Goal: Task Accomplishment & Management: Complete application form

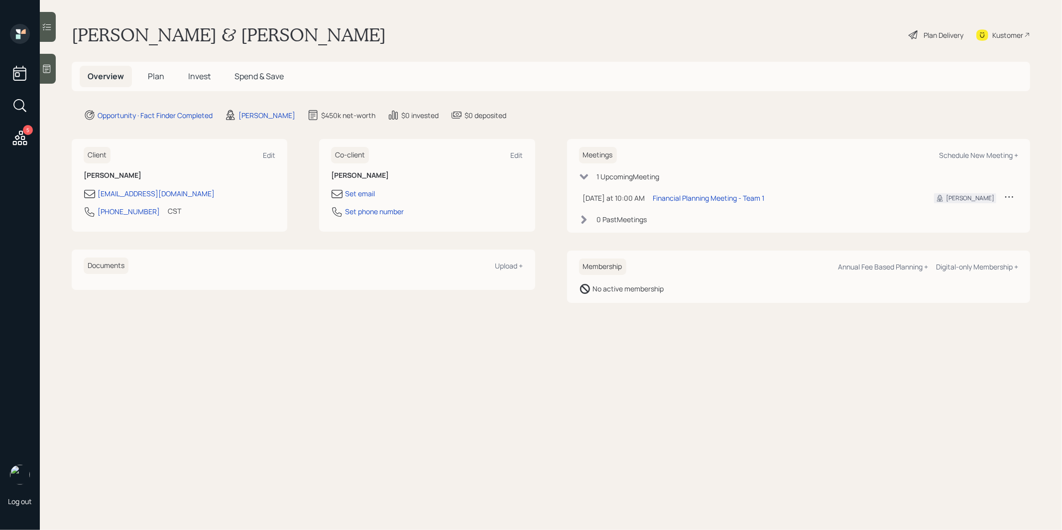
click at [47, 70] on icon at bounding box center [47, 69] width 10 height 10
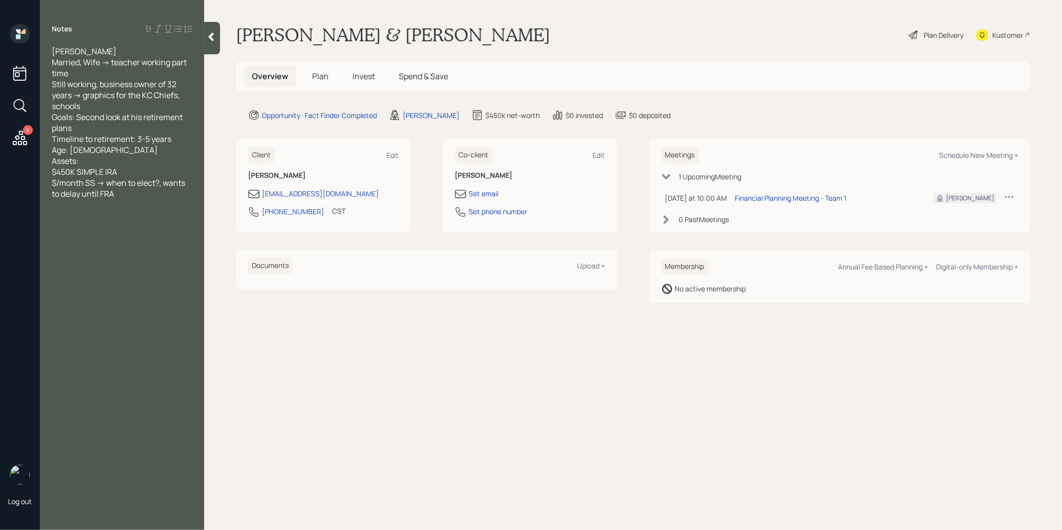
click at [270, 12] on main "David & Mrs Curtis Plan Delivery Kustomer Overview Plan Invest Spend & Save Opp…" at bounding box center [633, 265] width 858 height 530
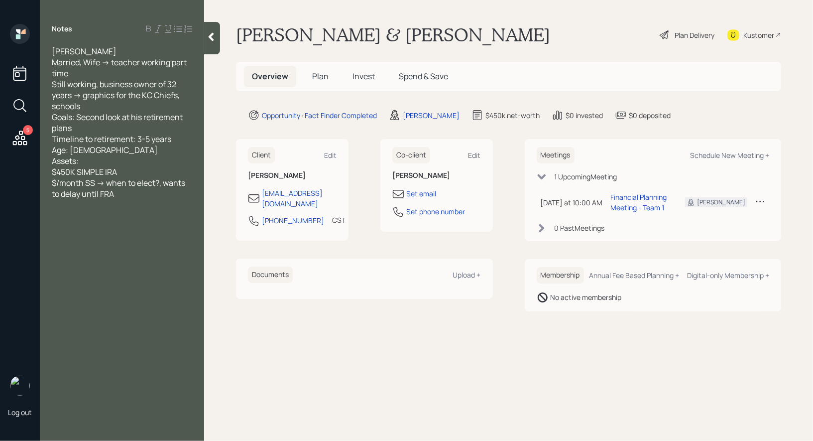
click at [678, 34] on div "Plan Delivery" at bounding box center [695, 35] width 40 height 10
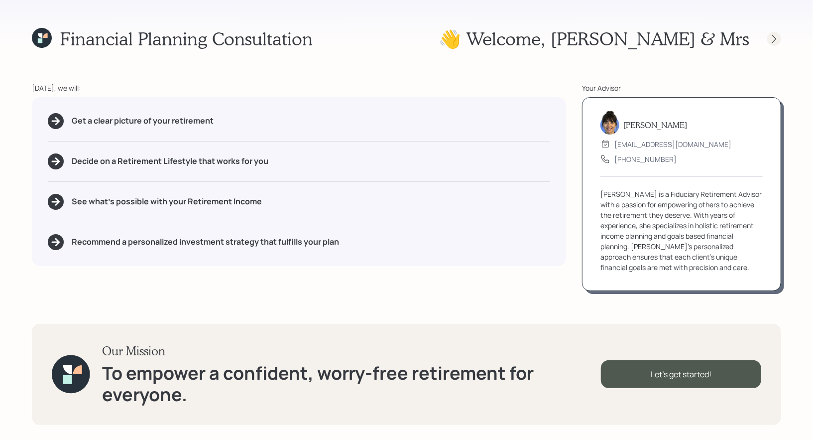
click at [775, 40] on icon at bounding box center [774, 39] width 10 height 10
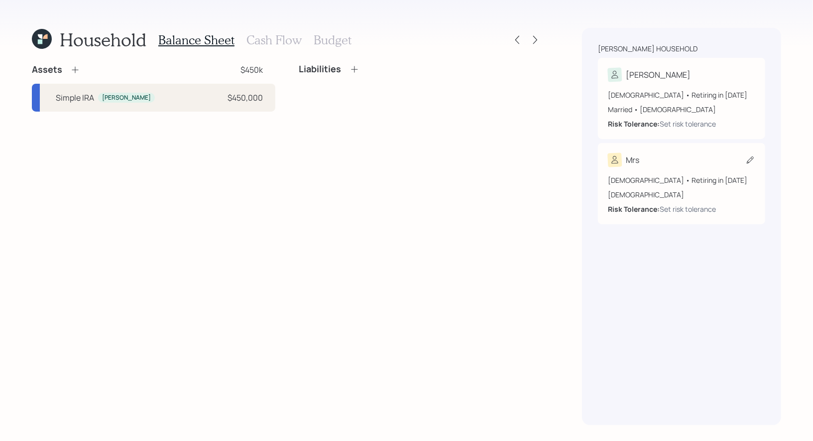
click at [746, 161] on icon at bounding box center [750, 160] width 10 height 10
select select "female"
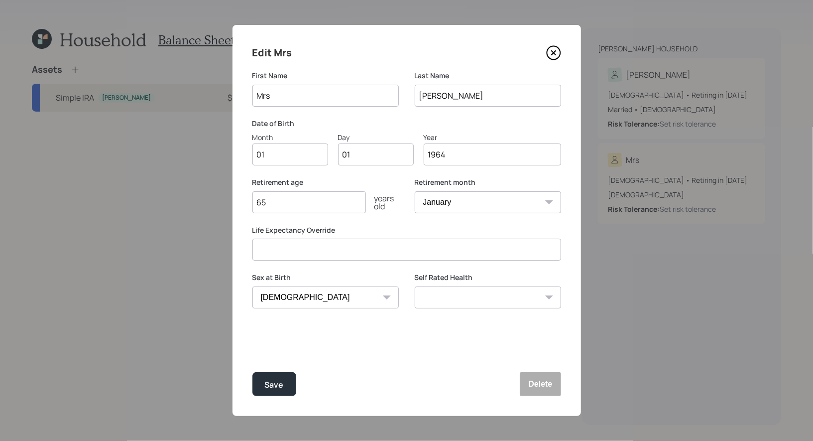
click at [278, 93] on input "Mrs" at bounding box center [325, 96] width 146 height 22
type input "[PERSON_NAME]"
click at [280, 159] on input "01" at bounding box center [290, 154] width 76 height 22
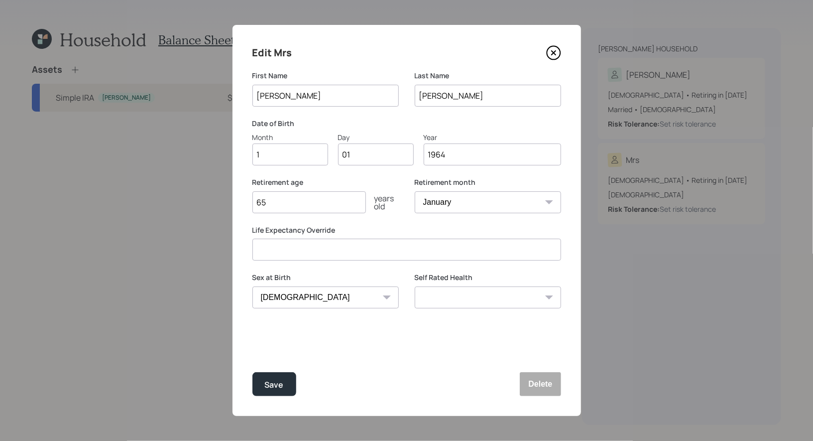
type input "12"
type input "0"
type input "19"
click at [277, 161] on input "12" at bounding box center [290, 154] width 76 height 22
type input "1"
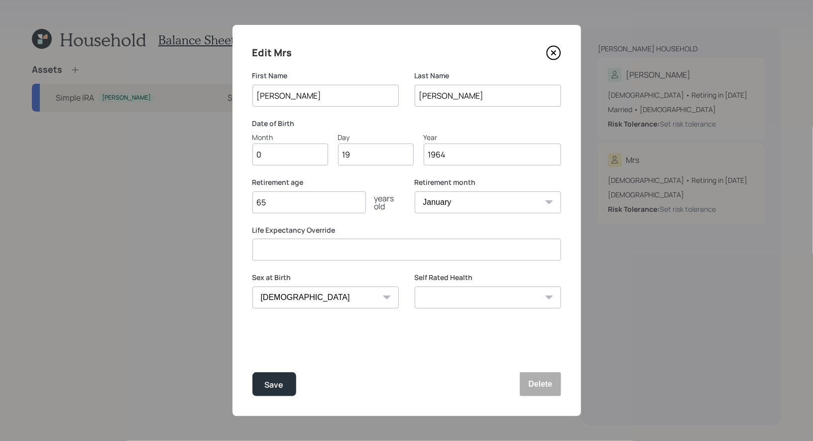
type input "07"
click at [450, 159] on input "1964" at bounding box center [492, 154] width 137 height 22
type input "1965"
click at [298, 202] on input "65" at bounding box center [309, 202] width 114 height 22
type input "60"
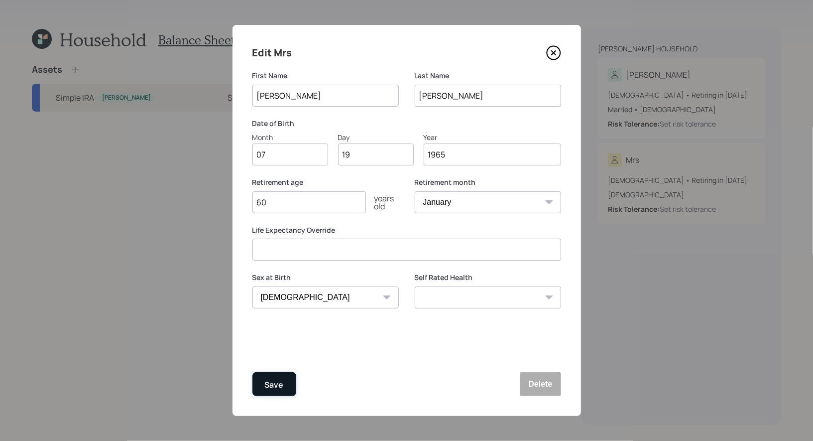
click at [276, 385] on div "Save" at bounding box center [274, 384] width 19 height 13
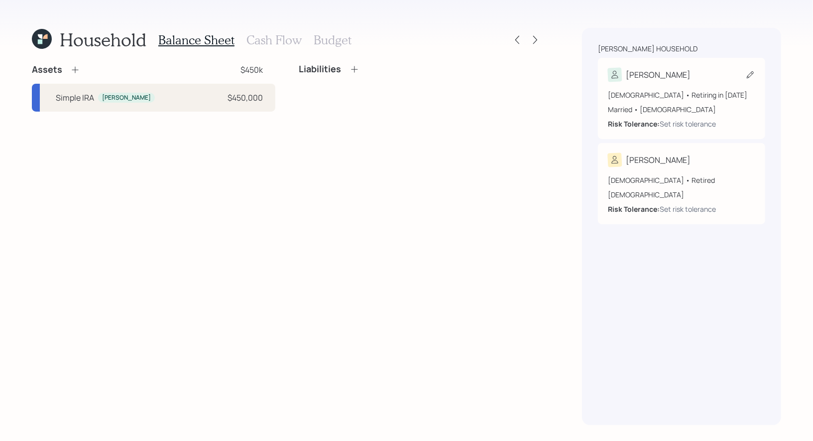
click at [750, 71] on icon at bounding box center [750, 75] width 10 height 10
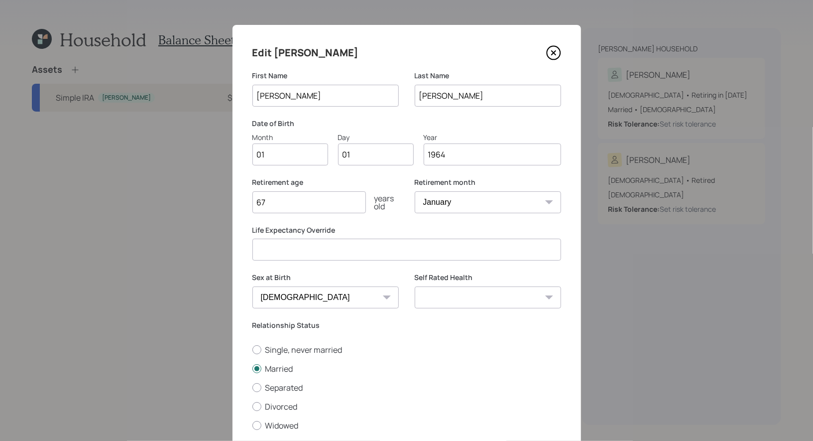
click at [307, 159] on input "01" at bounding box center [290, 154] width 76 height 22
type input "12"
type input "09"
type input "1963"
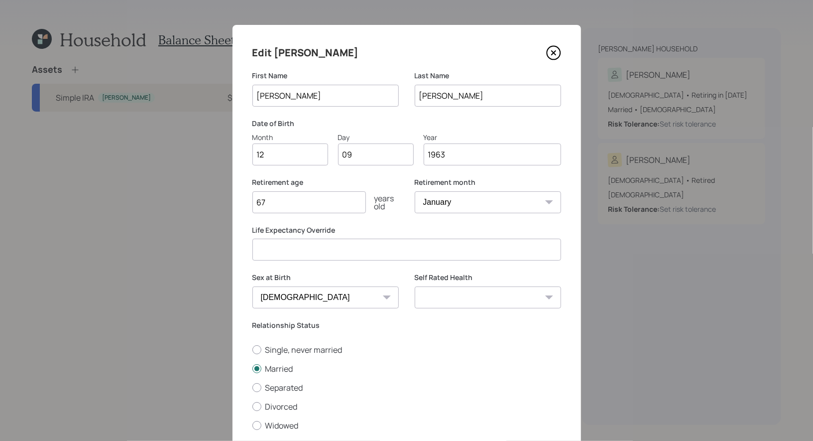
click at [277, 204] on input "67" at bounding box center [309, 202] width 114 height 22
click at [472, 200] on select "January February March April May June July August September October November De…" at bounding box center [488, 202] width 146 height 22
select select "12"
click at [415, 191] on select "January February March April May June July August September October November De…" at bounding box center [488, 202] width 146 height 22
click at [280, 200] on input "67" at bounding box center [309, 202] width 114 height 22
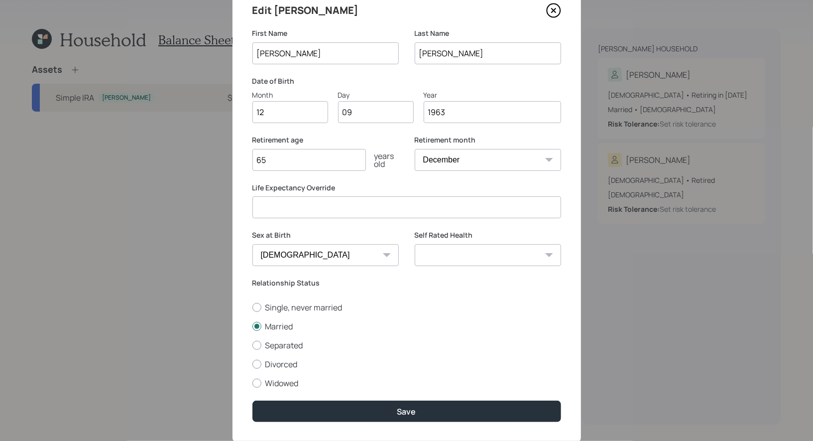
scroll to position [68, 0]
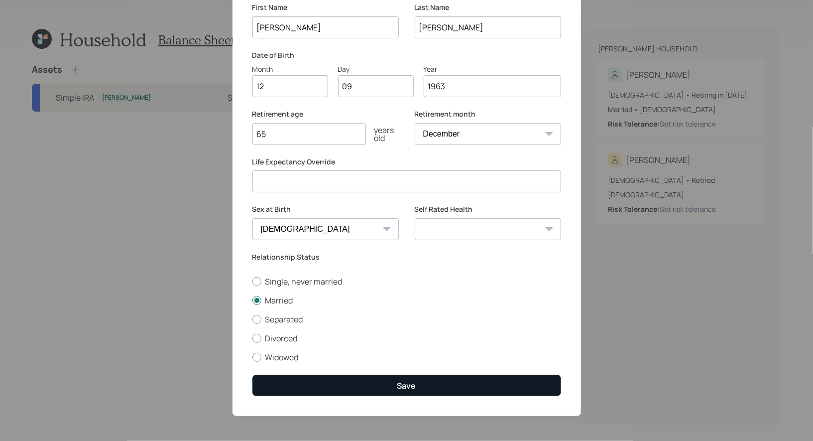
type input "65"
click at [362, 381] on button "Save" at bounding box center [406, 384] width 309 height 21
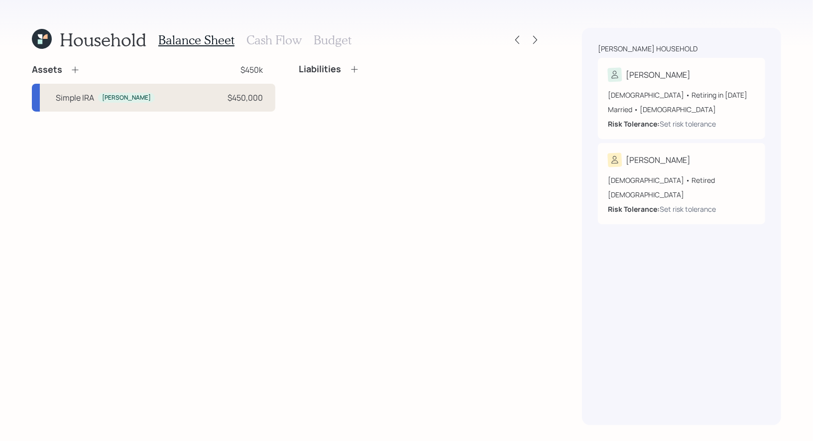
click at [183, 98] on div "Simple IRA David $450,000" at bounding box center [154, 98] width 244 height 28
select select "ira"
select select "balanced"
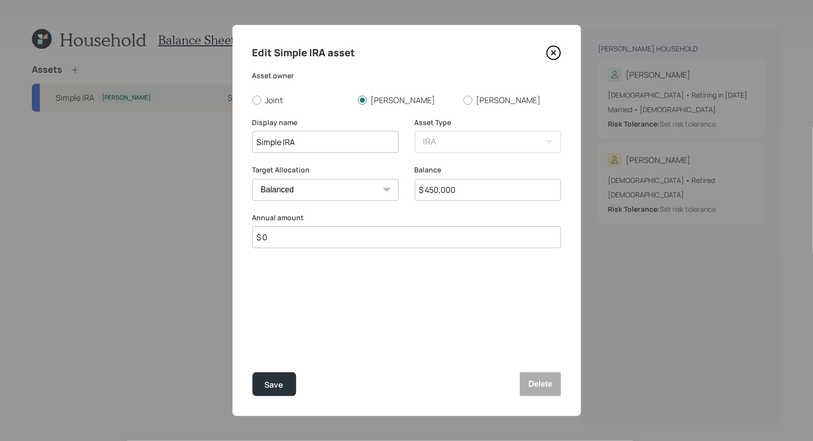
click at [288, 238] on input "$ 0" at bounding box center [406, 237] width 309 height 22
click at [290, 288] on div "Select..." at bounding box center [325, 286] width 146 height 25
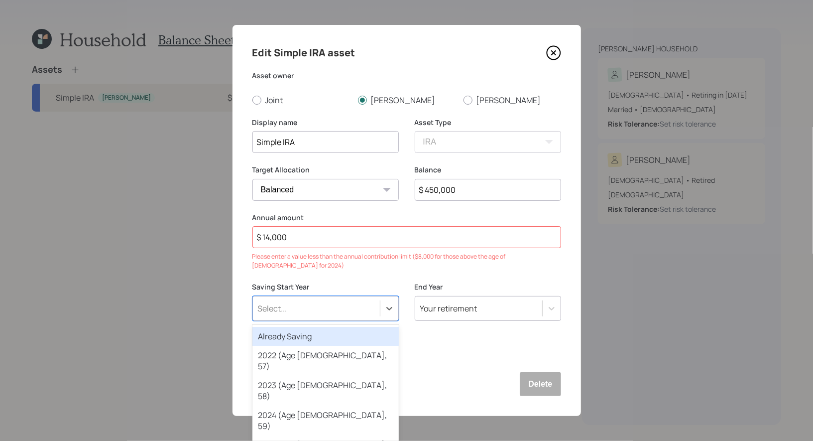
click at [288, 329] on div "Already Saving" at bounding box center [325, 336] width 146 height 19
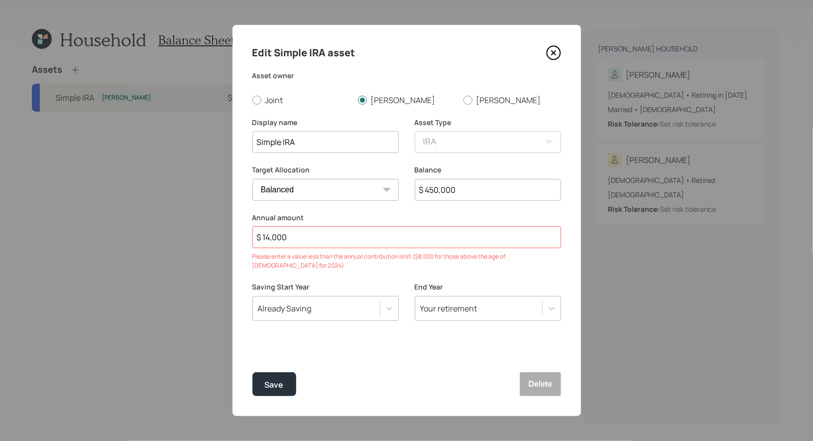
click at [303, 234] on input "$ 14,000" at bounding box center [406, 237] width 309 height 22
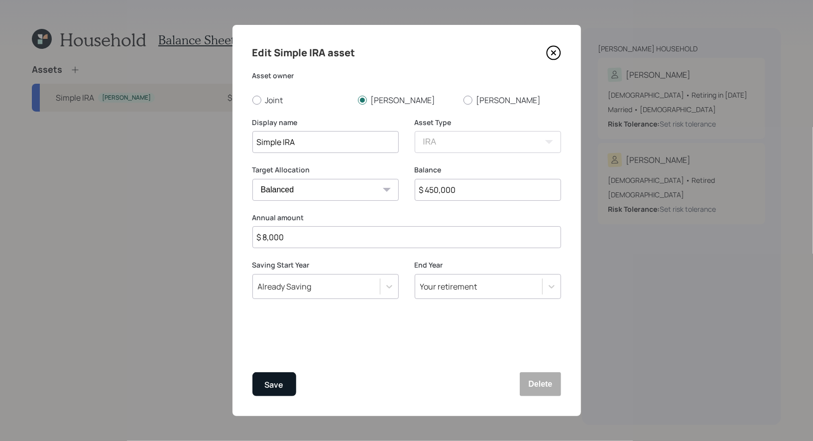
type input "$ 8,000"
click at [270, 387] on div "Save" at bounding box center [274, 384] width 19 height 13
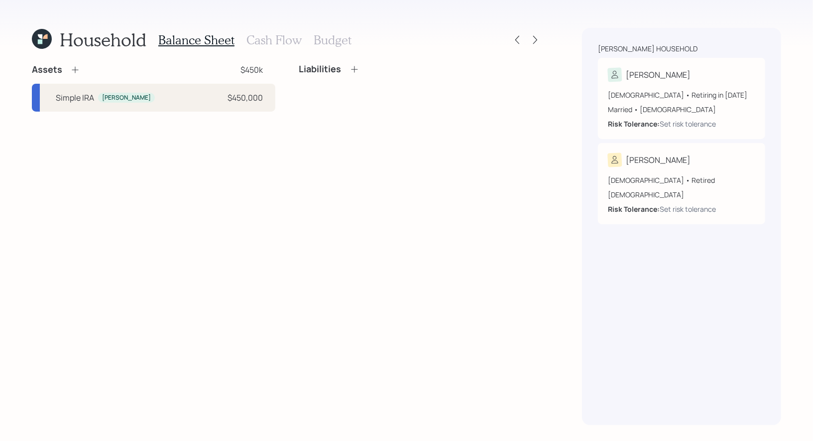
click at [77, 70] on icon at bounding box center [75, 70] width 10 height 10
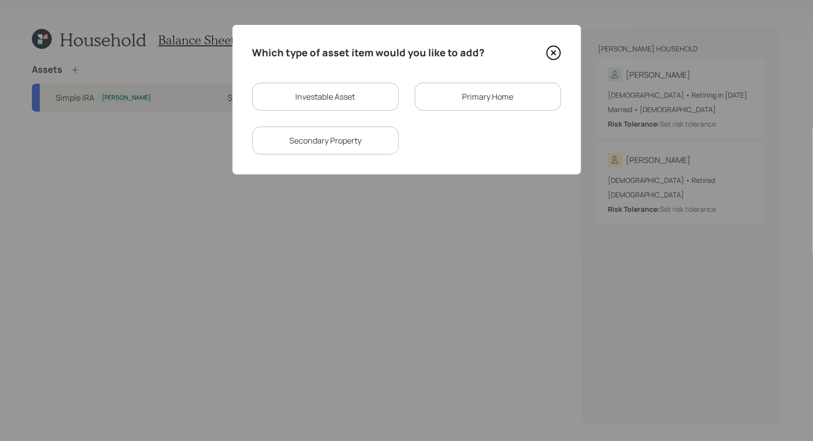
click at [357, 97] on div "Investable Asset" at bounding box center [325, 97] width 146 height 28
select select "taxable"
select select "balanced"
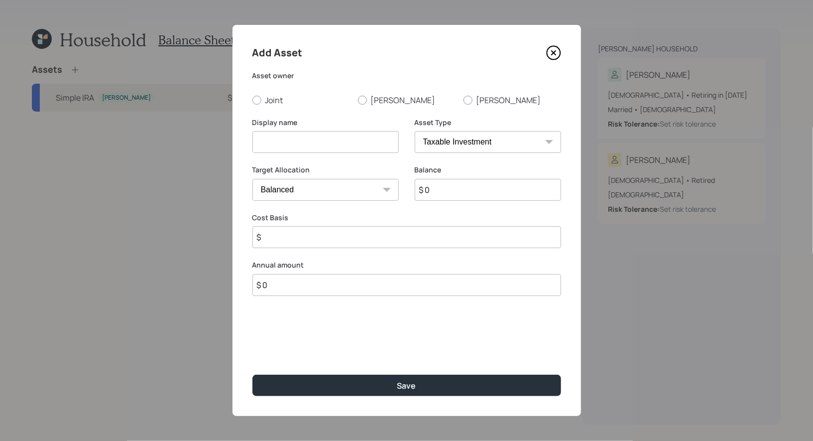
click at [314, 151] on input at bounding box center [325, 142] width 146 height 22
type input "IRA"
click at [469, 100] on div at bounding box center [468, 100] width 9 height 9
click at [464, 100] on input "[PERSON_NAME]" at bounding box center [463, 100] width 0 height 0
radio input "true"
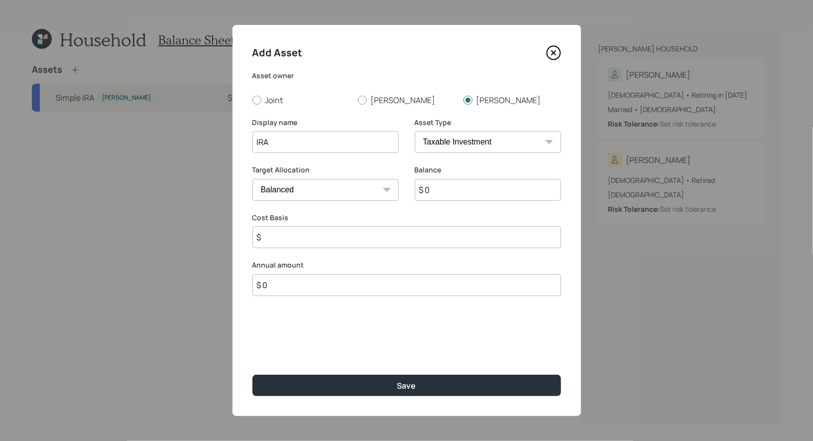
click at [463, 139] on select "SEP IRA IRA Roth IRA 401(k) Roth 401(k) 403(b) Roth 403(b) 457(b) Roth 457(b) H…" at bounding box center [488, 142] width 146 height 22
select select "ira"
click at [415, 131] on select "SEP IRA IRA Roth IRA 401(k) Roth 401(k) 403(b) Roth 403(b) 457(b) Roth 457(b) H…" at bounding box center [488, 142] width 146 height 22
type input "$"
click at [448, 191] on input "$ 0" at bounding box center [488, 190] width 146 height 22
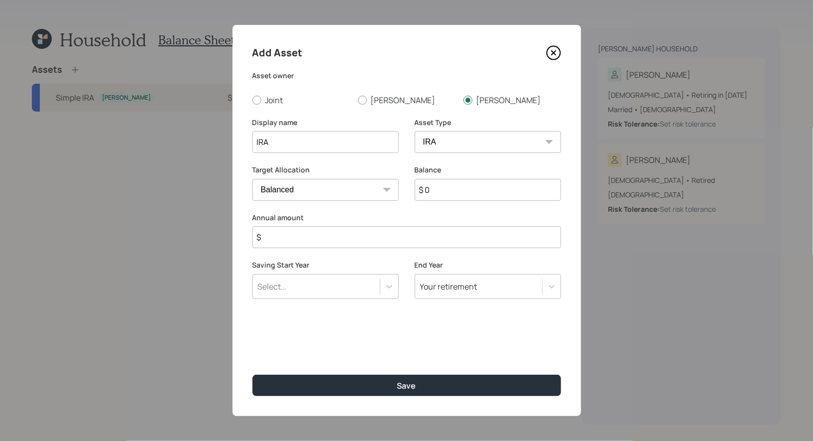
click at [448, 191] on input "$ 0" at bounding box center [488, 190] width 146 height 22
type input "$ 40,000"
click at [364, 239] on input "$" at bounding box center [406, 237] width 309 height 22
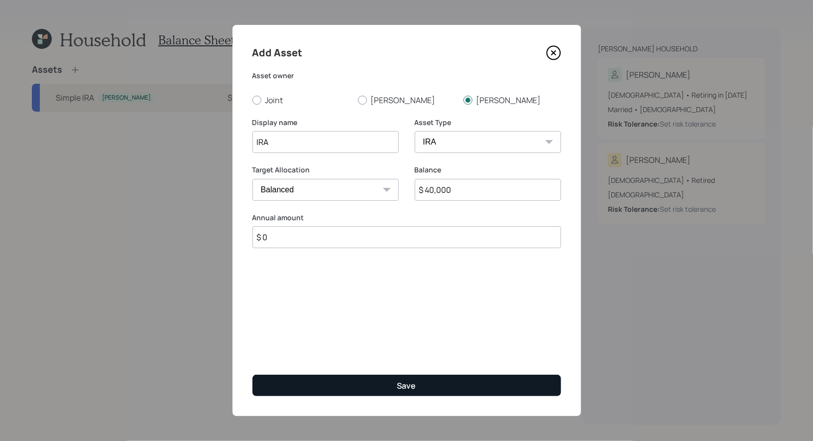
type input "$ 0"
click at [363, 379] on button "Save" at bounding box center [406, 384] width 309 height 21
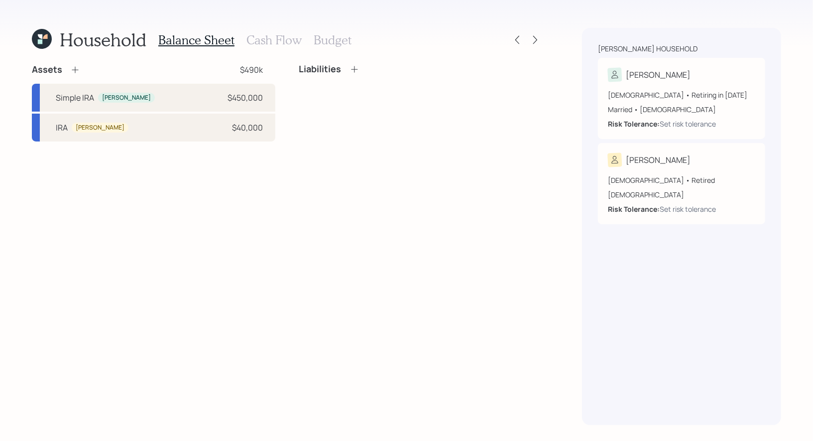
click at [74, 66] on icon at bounding box center [75, 70] width 10 height 10
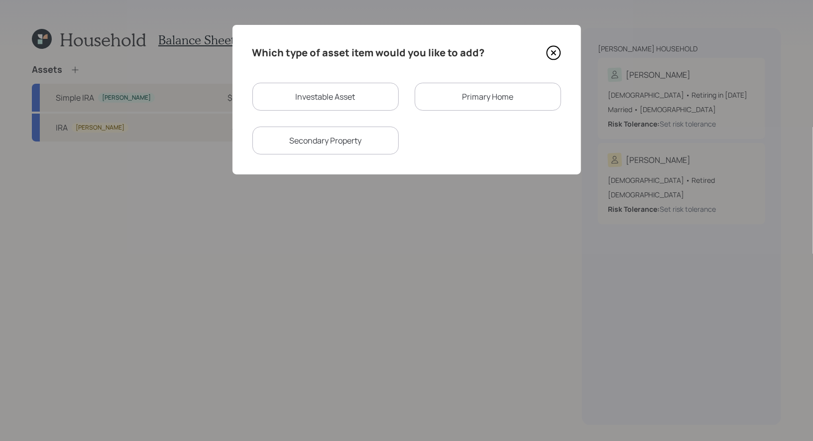
click at [342, 100] on div "Investable Asset" at bounding box center [325, 97] width 146 height 28
select select "taxable"
select select "balanced"
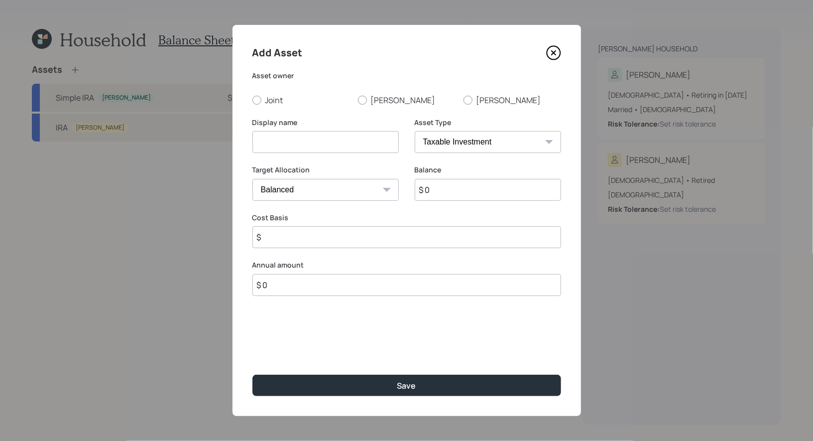
click at [441, 141] on select "SEP IRA IRA Roth IRA 401(k) Roth 401(k) 403(b) Roth 403(b) 457(b) Roth 457(b) H…" at bounding box center [488, 142] width 146 height 22
select select "emergency_fund"
click at [415, 131] on select "SEP IRA IRA Roth IRA 401(k) Roth 401(k) 403(b) Roth 403(b) 457(b) Roth 457(b) H…" at bounding box center [488, 142] width 146 height 22
click at [307, 148] on input at bounding box center [325, 142] width 146 height 22
type input "Savings"
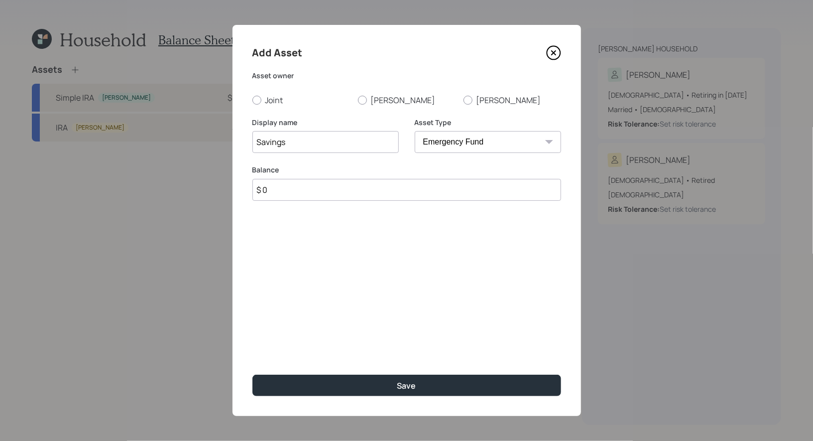
click at [294, 189] on input "$ 0" at bounding box center [406, 190] width 309 height 22
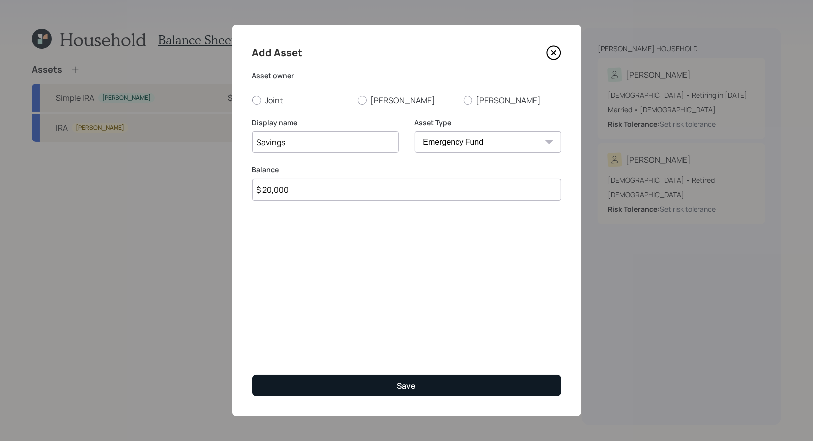
type input "$ 20,000"
click at [342, 381] on button "Save" at bounding box center [406, 384] width 309 height 21
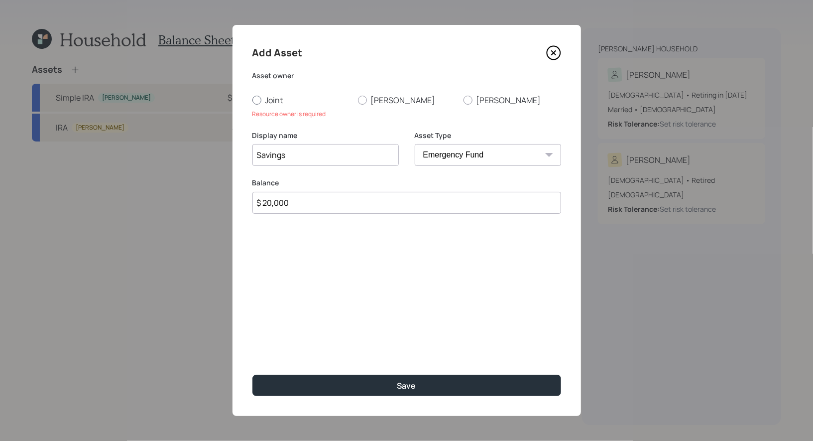
click at [255, 103] on div at bounding box center [256, 100] width 9 height 9
click at [252, 100] on input "Joint" at bounding box center [252, 100] width 0 height 0
radio input "true"
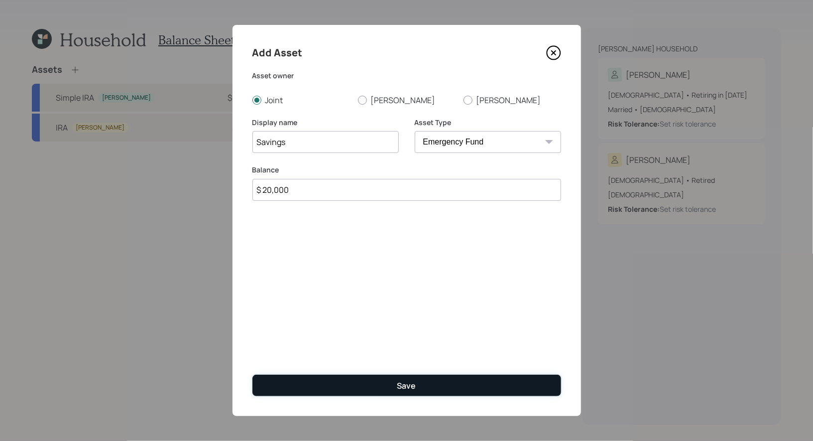
click at [287, 386] on button "Save" at bounding box center [406, 384] width 309 height 21
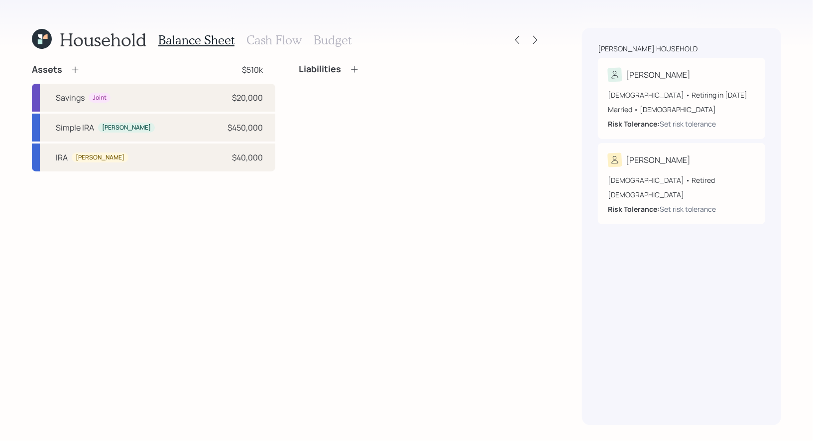
click at [75, 67] on icon at bounding box center [75, 70] width 10 height 10
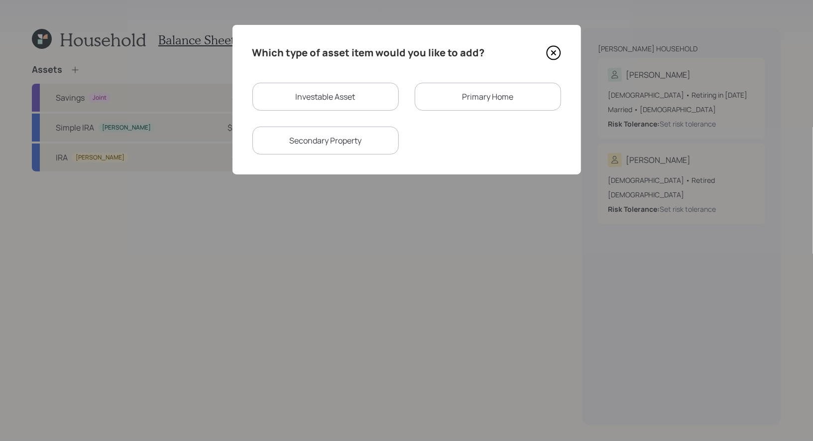
click at [455, 98] on div "Primary Home" at bounding box center [488, 97] width 146 height 28
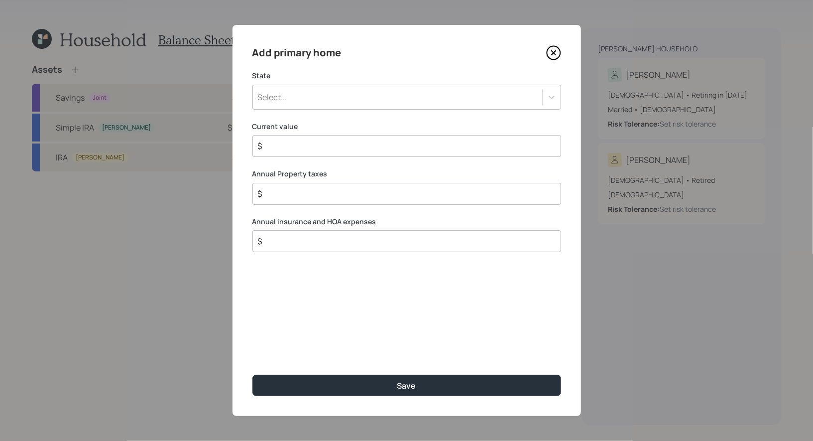
click at [404, 95] on div "Select..." at bounding box center [397, 97] width 289 height 17
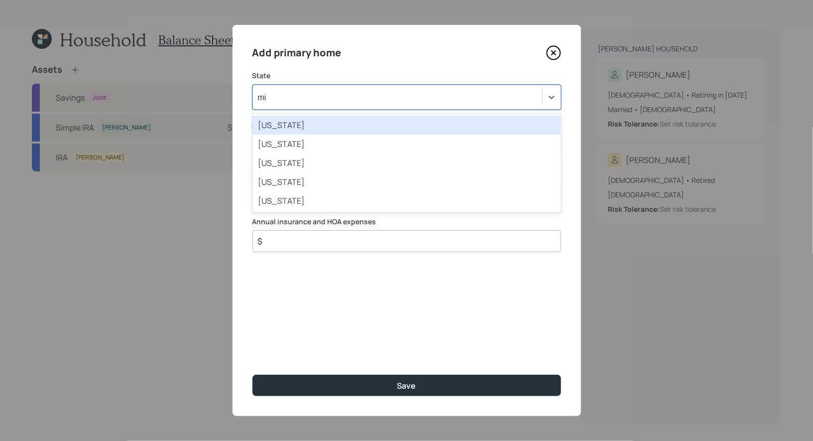
type input "mis"
click at [362, 127] on div "Mississippi" at bounding box center [406, 125] width 309 height 19
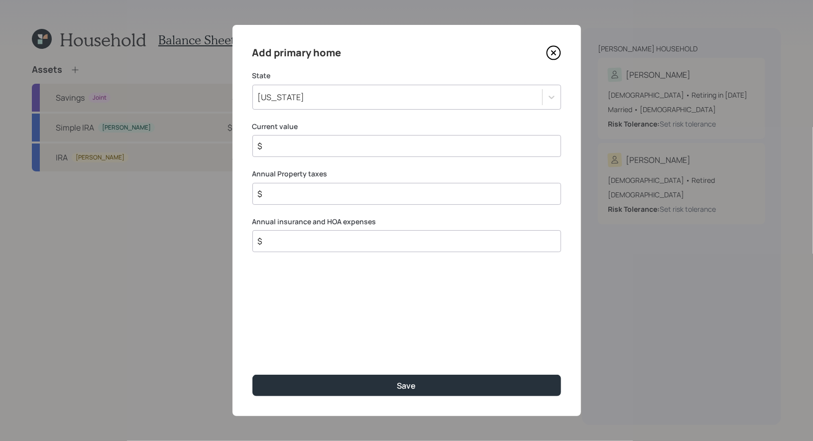
click at [339, 149] on input "$" at bounding box center [403, 146] width 292 height 12
type input "$ 425,000"
click at [321, 191] on input "$" at bounding box center [403, 194] width 292 height 12
type input "$ 6,000"
click at [289, 247] on div "$" at bounding box center [406, 241] width 309 height 22
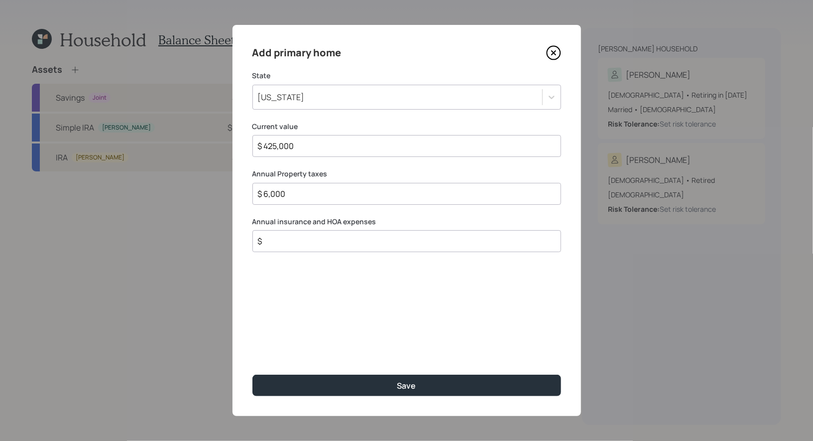
click at [284, 244] on input "$" at bounding box center [403, 241] width 292 height 12
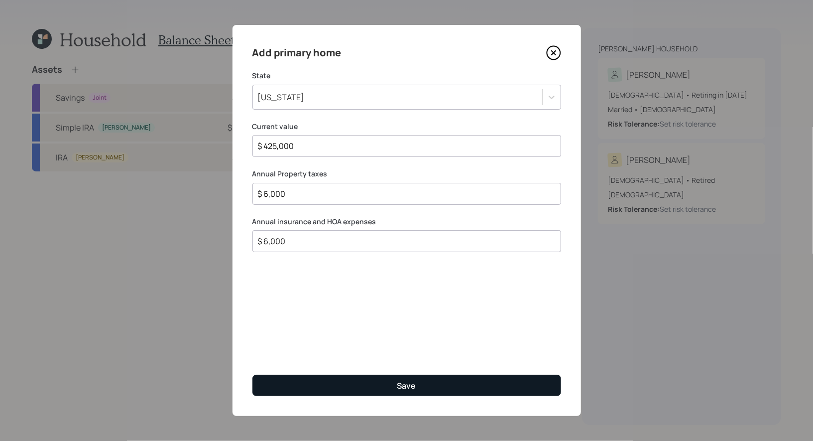
type input "$ 6,000"
click at [315, 385] on button "Save" at bounding box center [406, 384] width 309 height 21
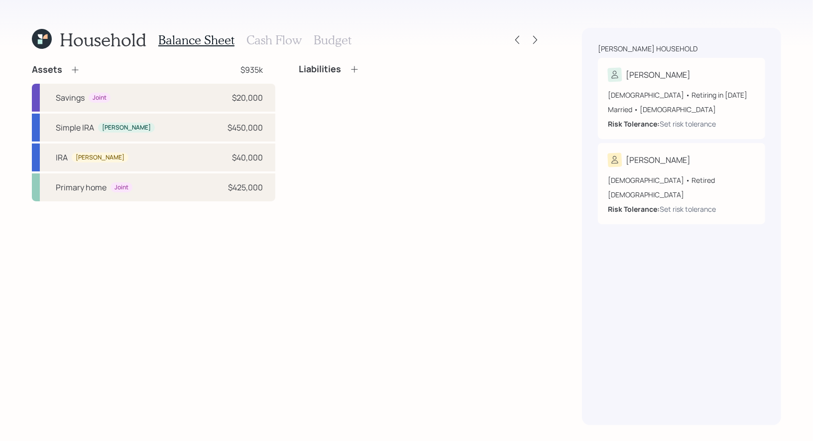
click at [75, 66] on icon at bounding box center [75, 70] width 10 height 10
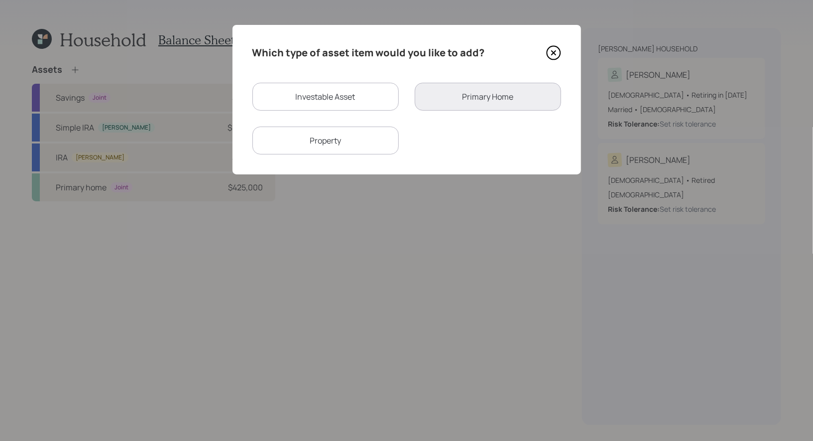
click at [342, 144] on div "Property" at bounding box center [325, 140] width 146 height 28
select select "rental_property"
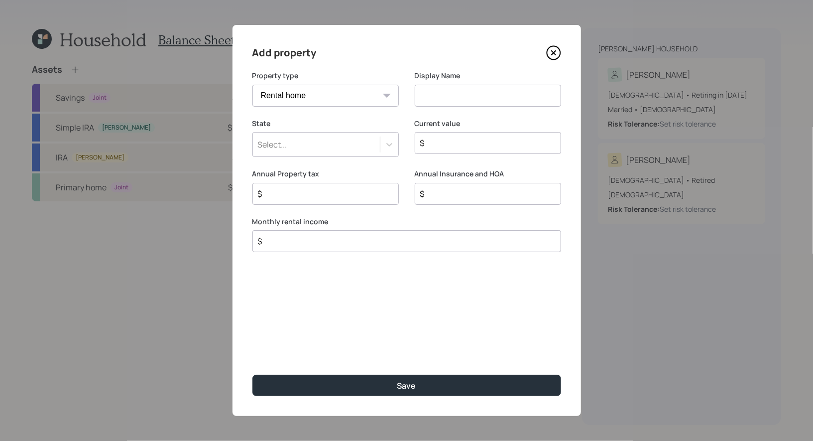
click at [436, 95] on input at bounding box center [488, 96] width 146 height 22
type input "Land"
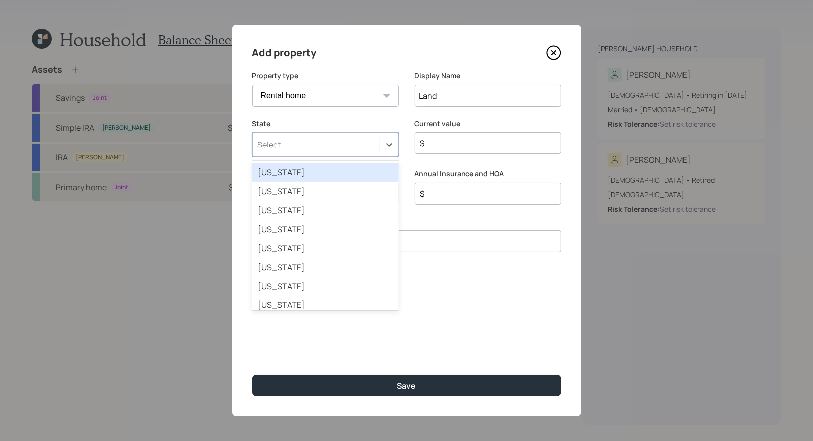
click at [353, 146] on div "Select..." at bounding box center [316, 144] width 127 height 17
type input "mis"
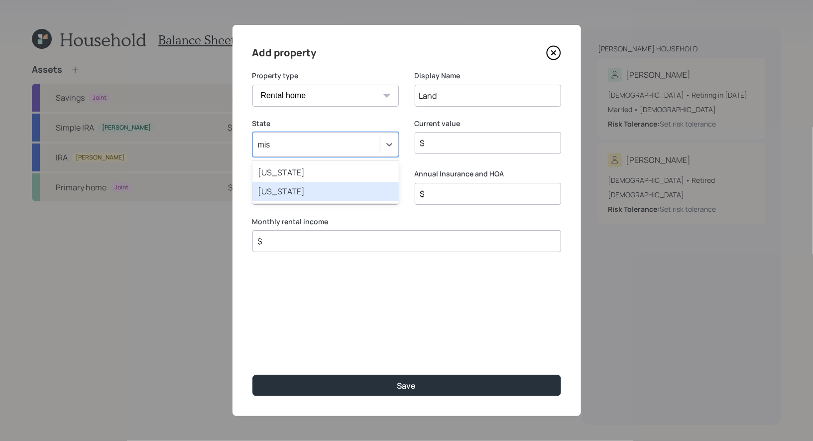
click at [320, 191] on div "Missouri" at bounding box center [325, 191] width 146 height 19
click at [298, 245] on input "$" at bounding box center [403, 241] width 292 height 12
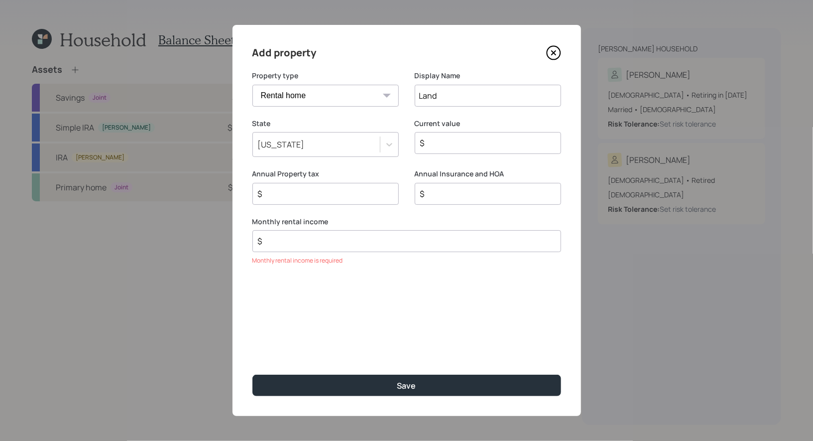
click at [461, 143] on input "$" at bounding box center [483, 143] width 129 height 12
type input "$ 300,000"
click at [271, 243] on input "$" at bounding box center [403, 241] width 292 height 12
type input "$ 250"
click at [296, 191] on input "$" at bounding box center [321, 194] width 129 height 12
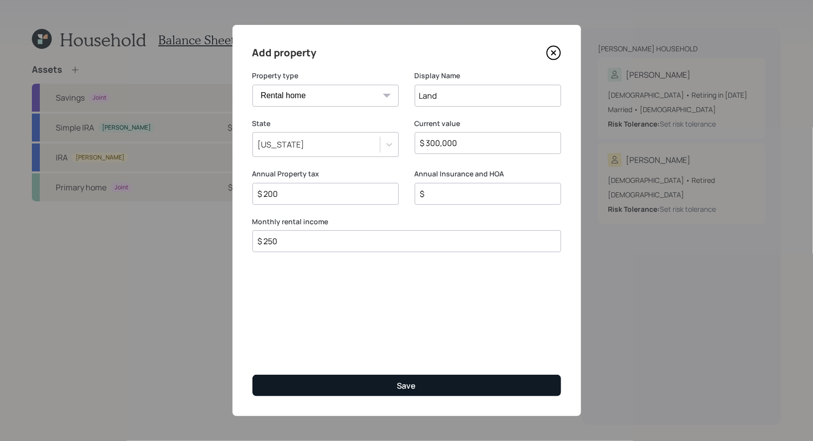
type input "$ 200"
click at [362, 387] on button "Save" at bounding box center [406, 384] width 309 height 21
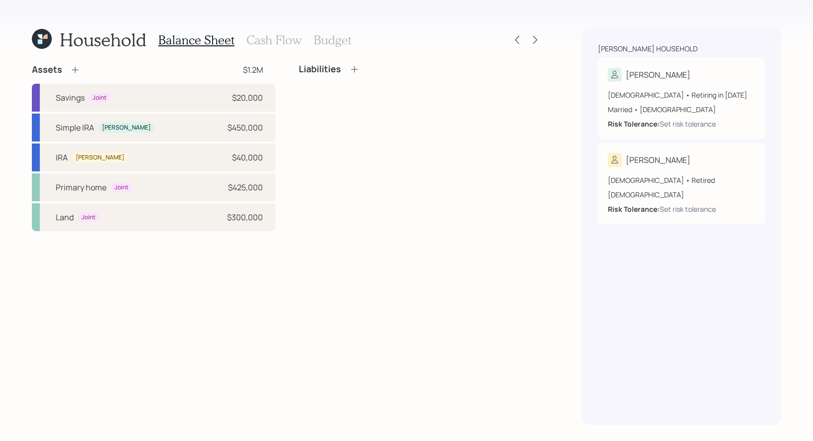
click at [355, 67] on icon at bounding box center [355, 69] width 10 height 10
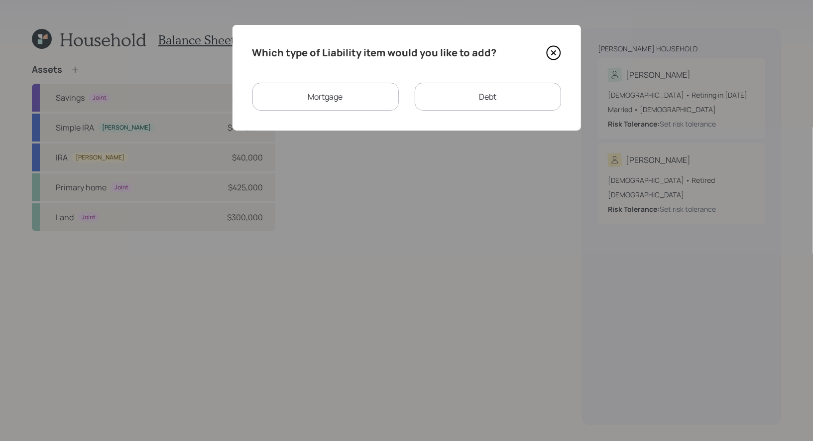
click at [356, 98] on div "Mortgage" at bounding box center [325, 97] width 146 height 28
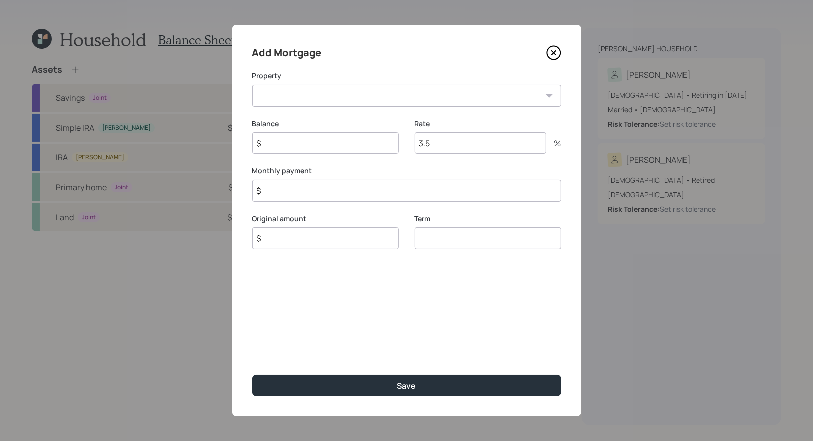
click at [337, 101] on select "MS Primary home Land" at bounding box center [406, 96] width 309 height 22
select select "c175d62b-cf90-45a6-9e4b-a9fc27924e20"
click at [252, 85] on select "MS Primary home Land" at bounding box center [406, 96] width 309 height 22
click at [308, 148] on input "$" at bounding box center [325, 143] width 146 height 22
type input "$ 105,000"
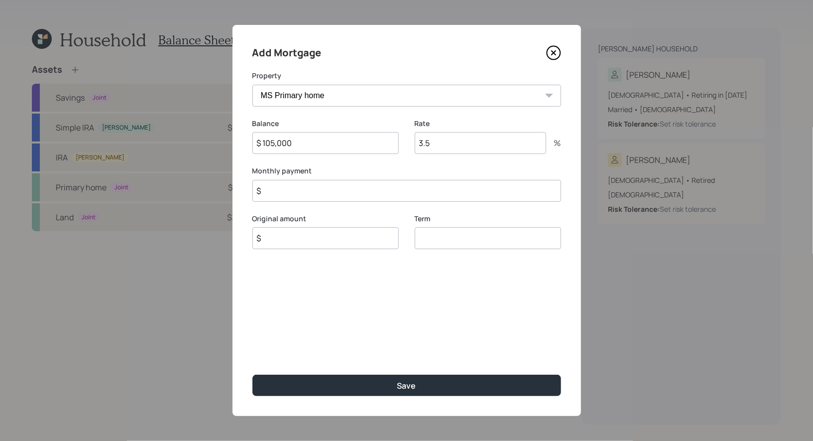
click at [486, 144] on input "3.5" at bounding box center [480, 143] width 131 height 22
type input "3.2"
click at [327, 244] on input "$" at bounding box center [325, 238] width 146 height 22
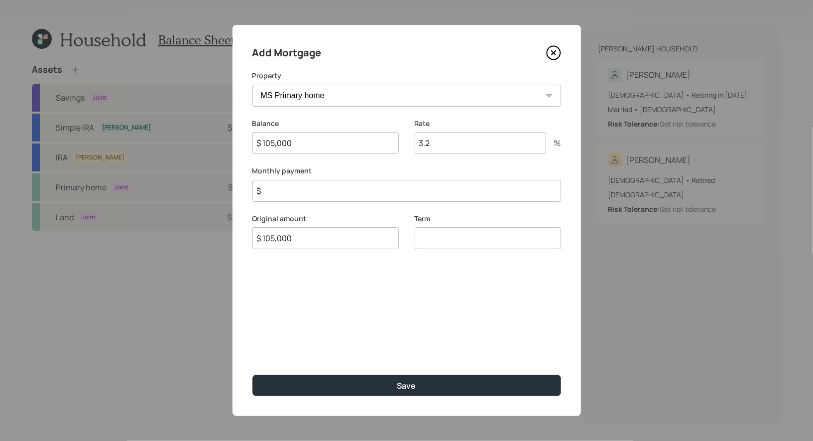
type input "$ 105,000"
click at [500, 246] on input "number" at bounding box center [488, 238] width 146 height 22
type input "30"
click at [292, 191] on input "$" at bounding box center [406, 191] width 309 height 22
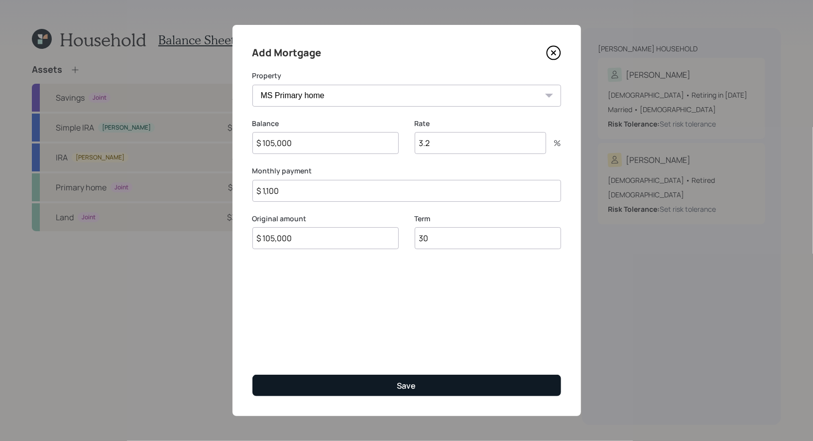
type input "$ 1,100"
click at [385, 385] on button "Save" at bounding box center [406, 384] width 309 height 21
select select "f0828c5f-14a4-4683-97d8-0cdee0fdcd73"
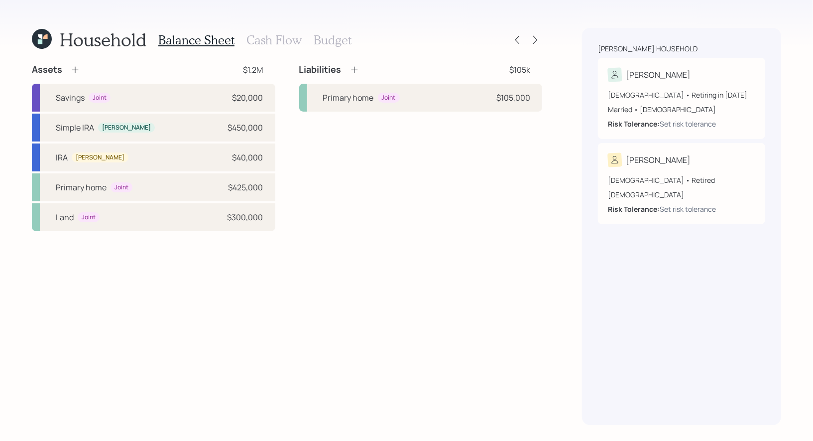
click at [354, 68] on icon at bounding box center [354, 70] width 6 height 6
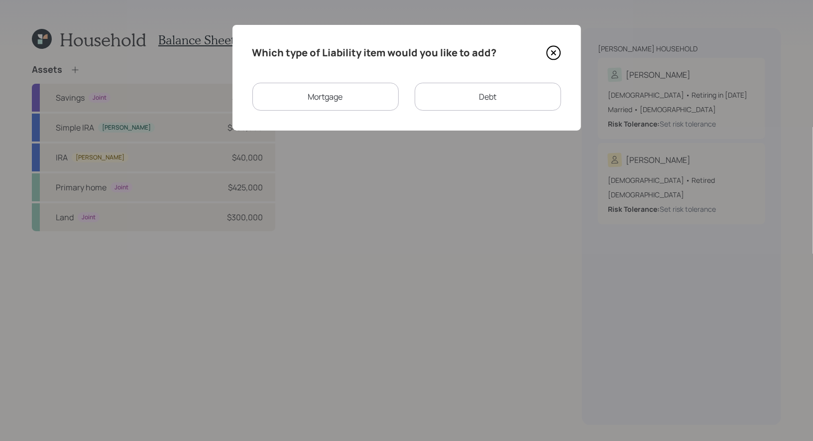
click at [476, 102] on div "Debt" at bounding box center [488, 97] width 146 height 28
select select "credit_card"
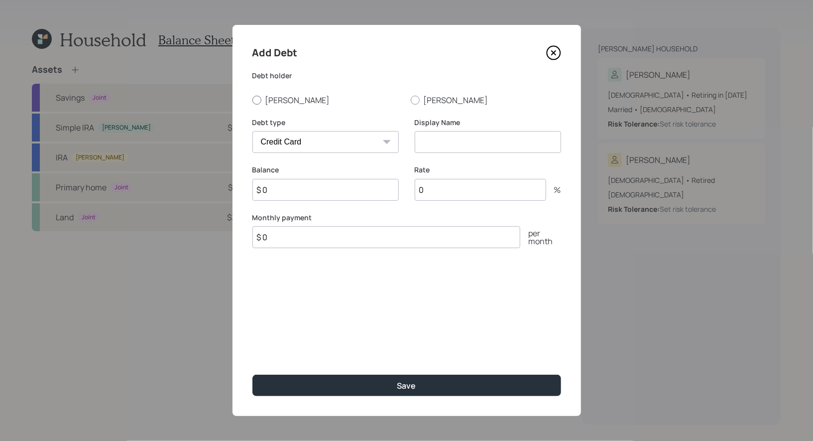
click at [259, 100] on div at bounding box center [256, 100] width 9 height 9
click at [252, 100] on input "[PERSON_NAME]" at bounding box center [252, 100] width 0 height 0
radio input "true"
click at [310, 192] on input "$ 0" at bounding box center [325, 190] width 146 height 22
click at [501, 144] on input at bounding box center [488, 142] width 146 height 22
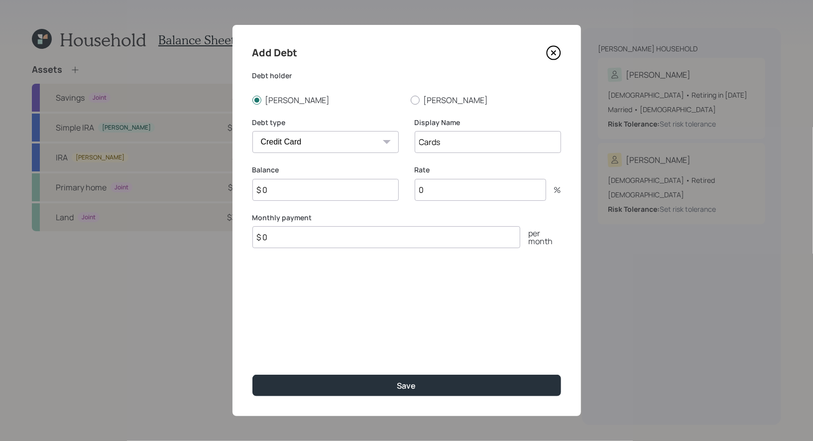
type input "Cards"
click at [338, 187] on input "$ 0" at bounding box center [325, 190] width 146 height 22
type input "$ 15,000"
click at [328, 240] on input "$ 0" at bounding box center [386, 237] width 268 height 22
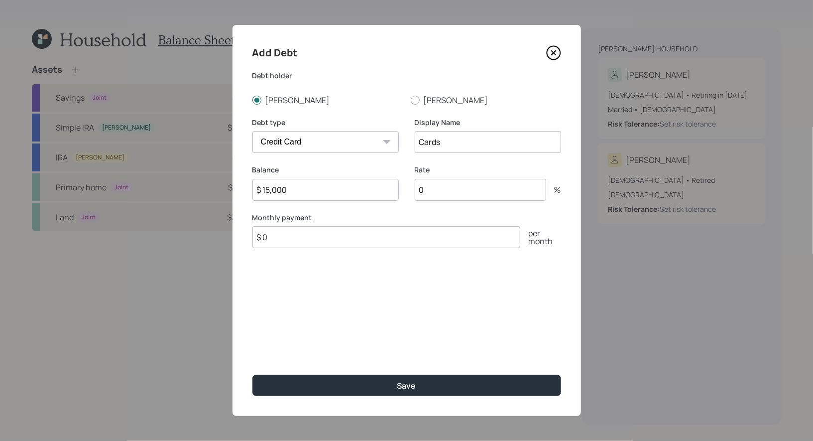
click at [328, 240] on input "$ 0" at bounding box center [386, 237] width 268 height 22
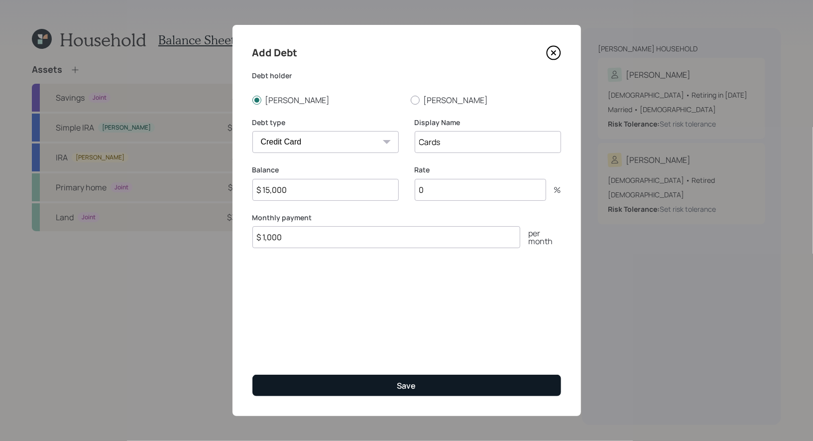
type input "$ 1,000"
click at [336, 388] on button "Save" at bounding box center [406, 384] width 309 height 21
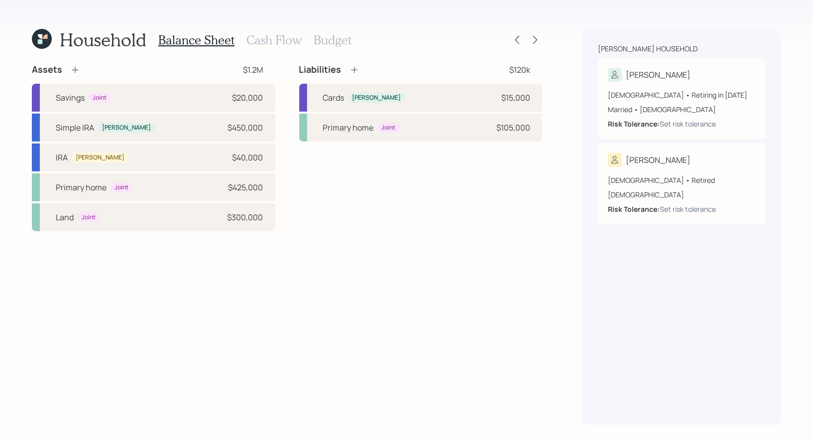
click at [354, 67] on icon at bounding box center [355, 70] width 10 height 10
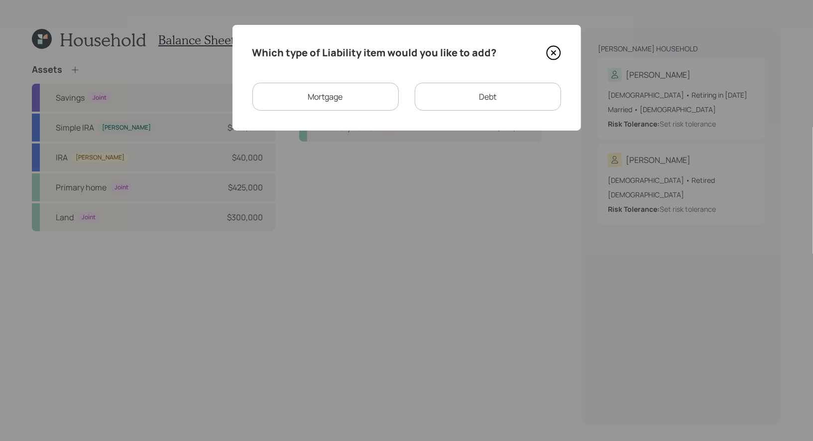
click at [493, 97] on div "Debt" at bounding box center [488, 97] width 146 height 28
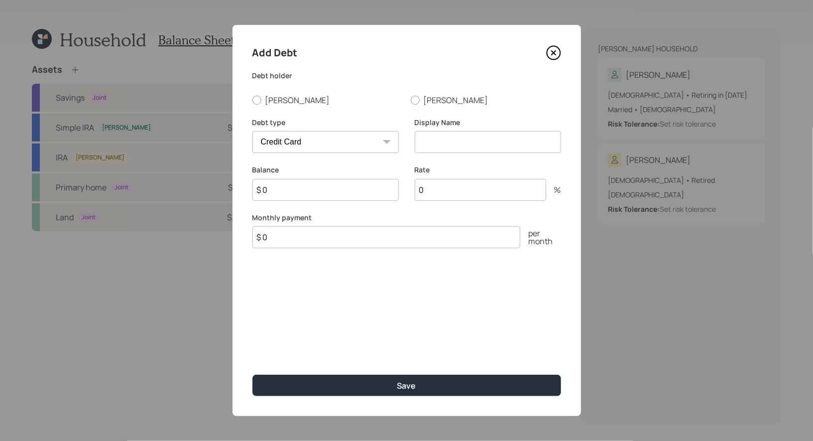
click at [296, 145] on select "Car Credit Card Medical Student Other" at bounding box center [325, 142] width 146 height 22
select select "car"
click at [252, 131] on select "Car Credit Card Medical Student Other" at bounding box center [325, 142] width 146 height 22
click at [291, 191] on input "$ 0" at bounding box center [325, 190] width 146 height 22
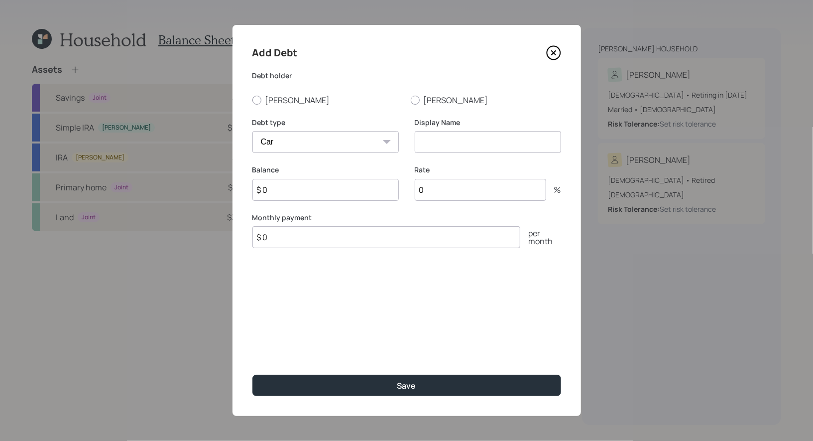
click at [425, 145] on input at bounding box center [488, 142] width 146 height 22
type input "Car Loan"
click at [294, 195] on input "$ 0" at bounding box center [325, 190] width 146 height 22
type input "$ 10,000"
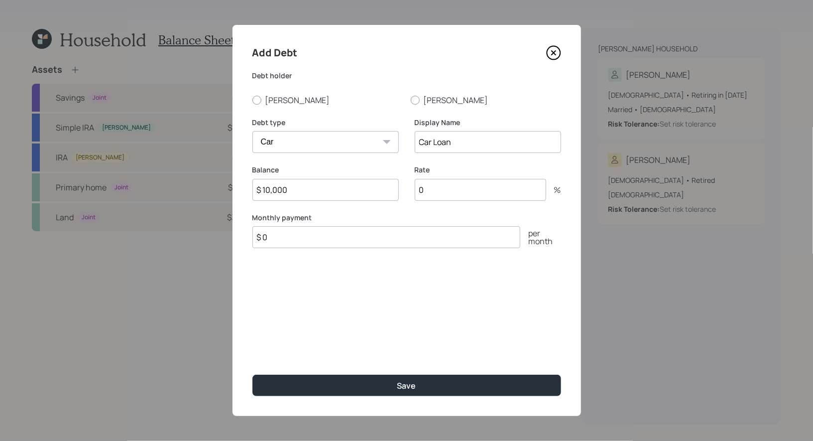
click at [281, 237] on input "$ 0" at bounding box center [386, 237] width 268 height 22
type input "$ 700"
click at [256, 99] on div at bounding box center [256, 100] width 9 height 9
click at [252, 100] on input "[PERSON_NAME]" at bounding box center [252, 100] width 0 height 0
radio input "true"
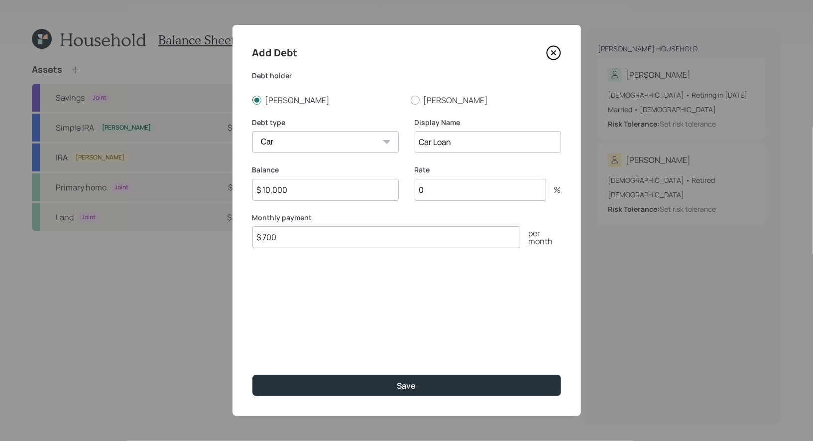
click at [467, 190] on input "0" at bounding box center [480, 190] width 131 height 22
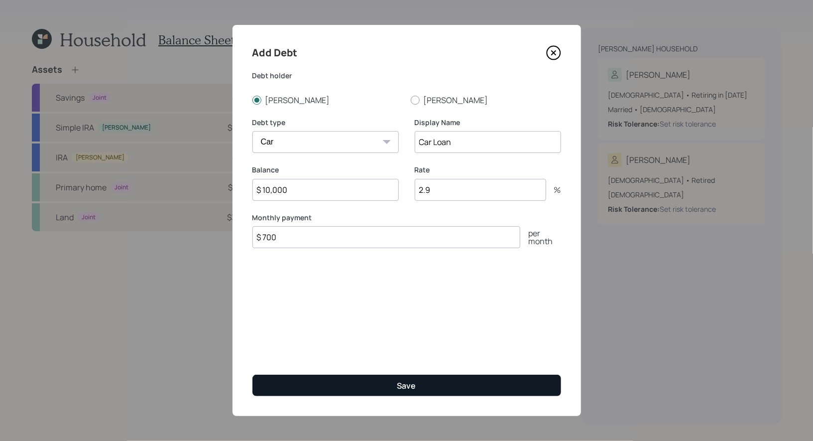
type input "2.9"
click at [393, 387] on button "Save" at bounding box center [406, 384] width 309 height 21
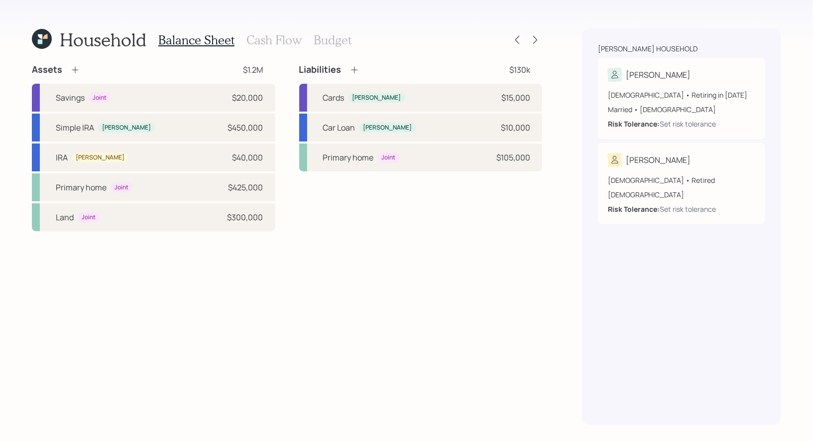
click at [261, 39] on h3 "Cash Flow" at bounding box center [274, 40] width 55 height 14
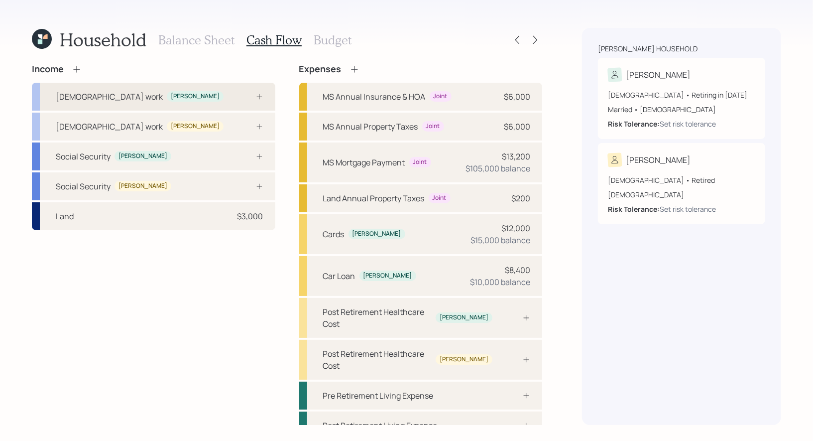
click at [221, 93] on div "Full-time work David" at bounding box center [154, 97] width 244 height 28
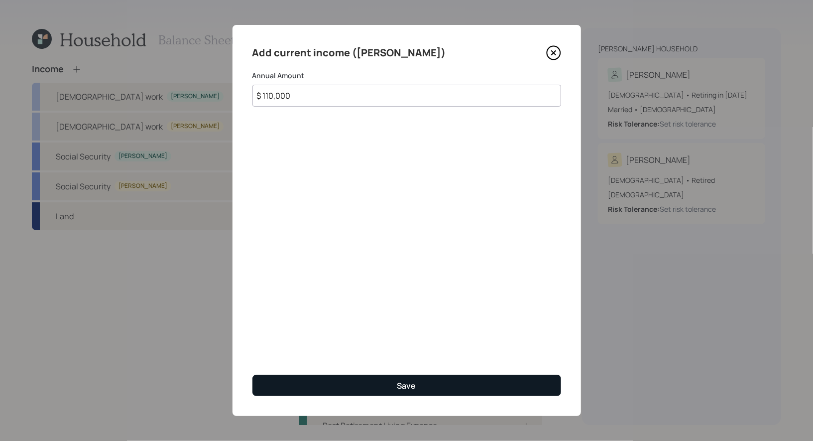
type input "$ 110,000"
click at [365, 388] on button "Save" at bounding box center [406, 384] width 309 height 21
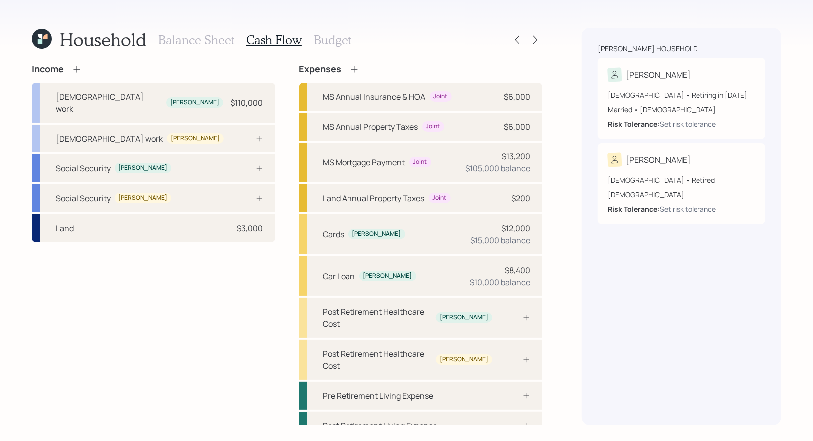
click at [78, 70] on icon at bounding box center [77, 69] width 10 height 10
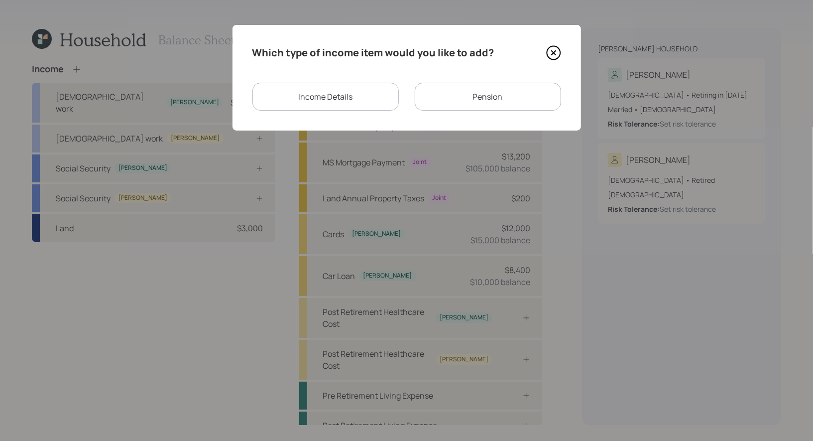
click at [373, 96] on div "Income Details" at bounding box center [325, 97] width 146 height 28
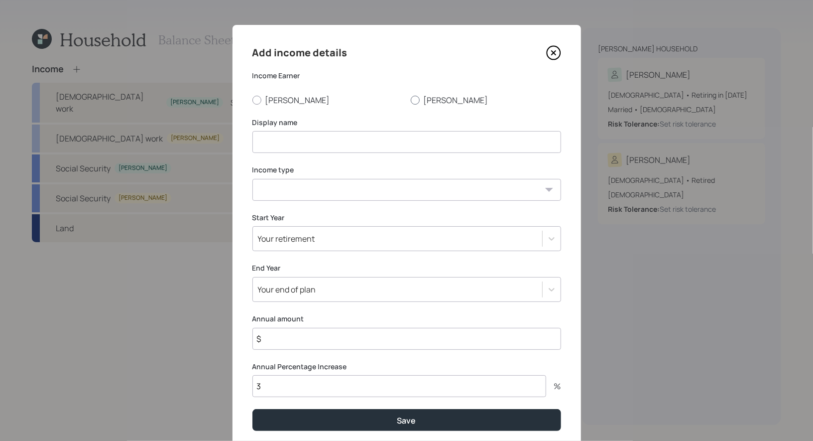
click at [416, 100] on div at bounding box center [415, 100] width 9 height 9
click at [411, 100] on input "[PERSON_NAME]" at bounding box center [410, 100] width 0 height 0
radio input "true"
click at [389, 146] on input at bounding box center [406, 142] width 309 height 22
type input "Income"
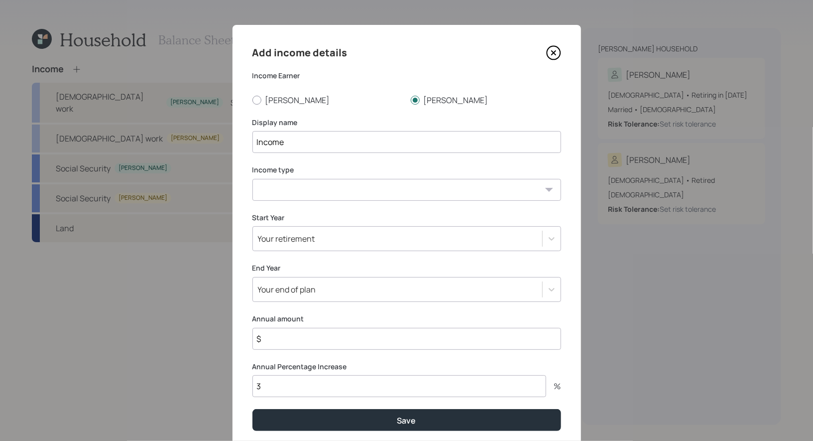
click at [372, 192] on select "Full-time work Part-time work Self employment Other" at bounding box center [406, 190] width 309 height 22
select select "part_time"
click at [252, 179] on select "Full-time work Part-time work Self employment Other" at bounding box center [406, 190] width 309 height 22
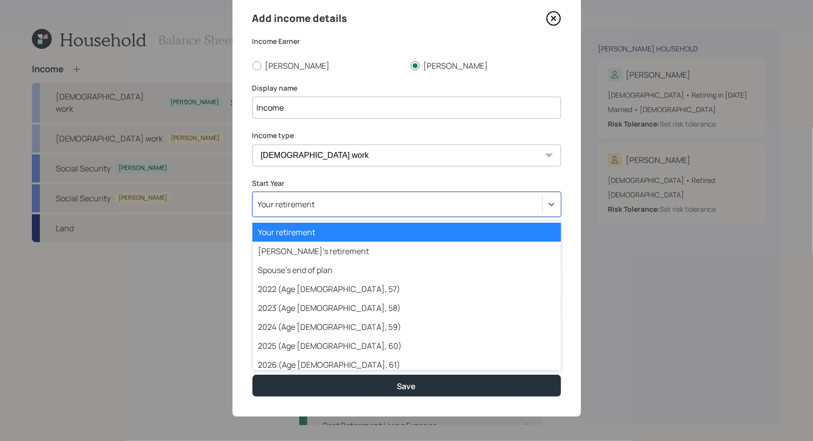
click at [352, 206] on div "Your retirement" at bounding box center [397, 204] width 289 height 17
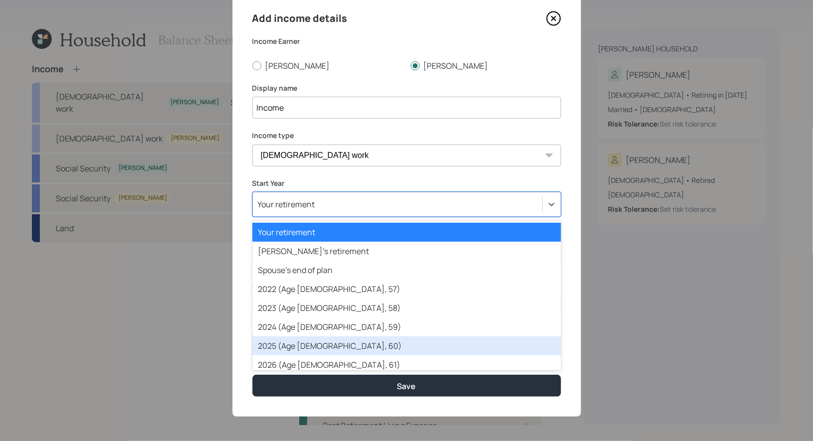
click at [332, 340] on div "2025 (Age 62, 60)" at bounding box center [406, 345] width 309 height 19
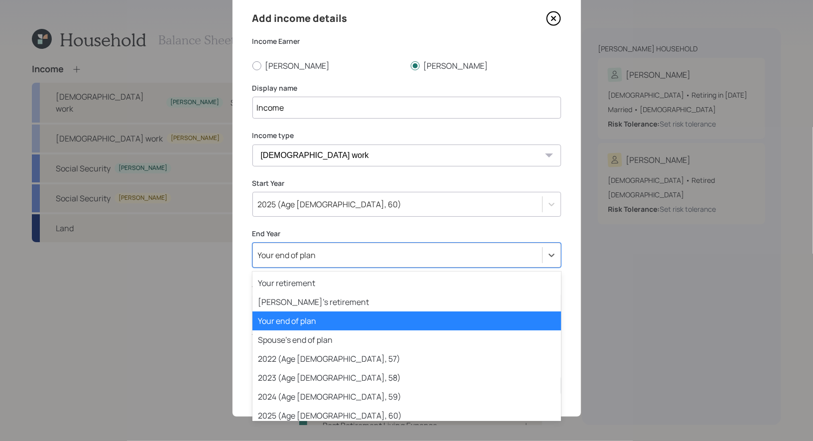
click at [335, 252] on div "Your end of plan" at bounding box center [397, 255] width 289 height 17
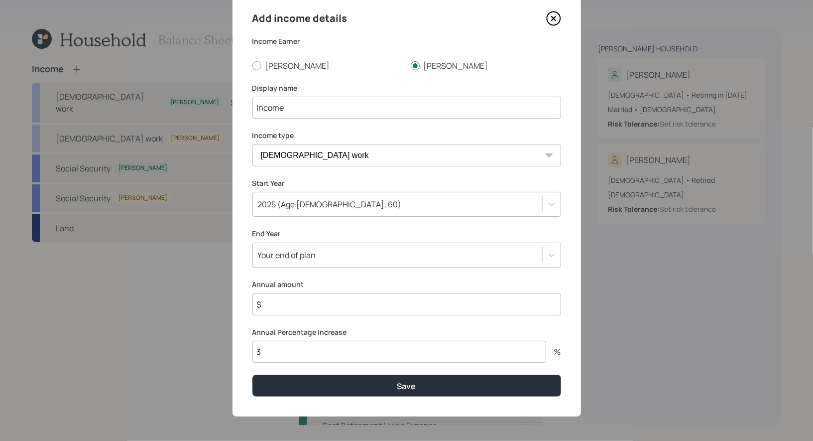
click at [240, 228] on div "Add income details Income Earner David Theresa Display name Income Income type …" at bounding box center [407, 204] width 349 height 426
click at [292, 304] on input "$" at bounding box center [406, 304] width 309 height 22
type input "$ 36,000"
click at [315, 260] on div "Your end of plan" at bounding box center [287, 254] width 58 height 11
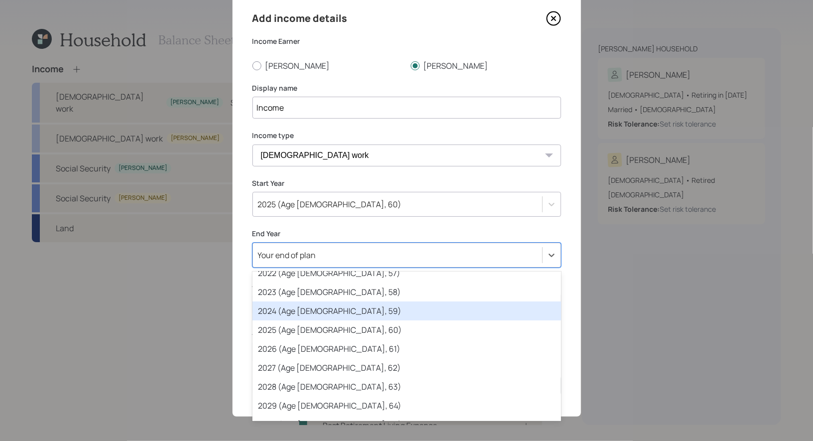
scroll to position [93, 0]
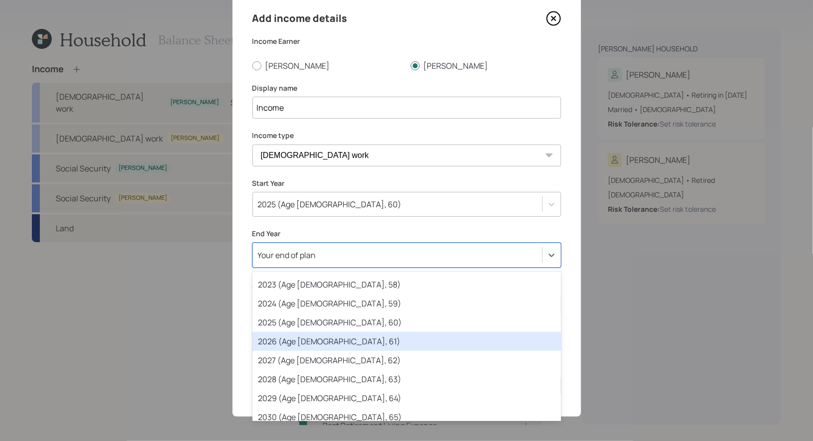
click at [350, 337] on div "2026 (Age 63, 61)" at bounding box center [406, 341] width 309 height 19
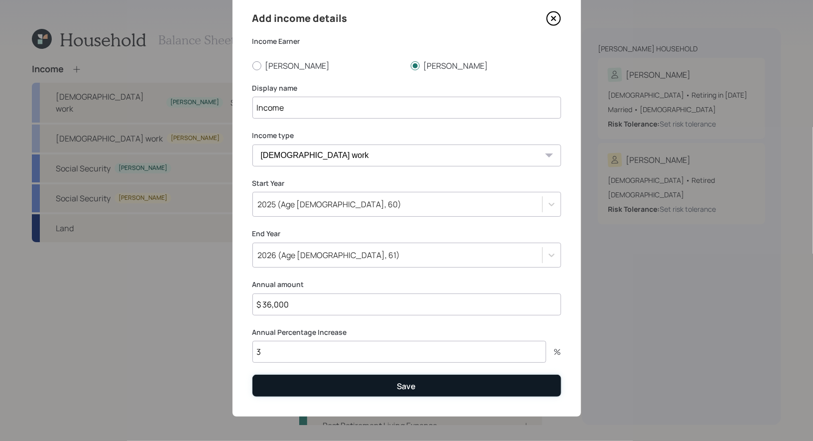
click at [349, 388] on button "Save" at bounding box center [406, 384] width 309 height 21
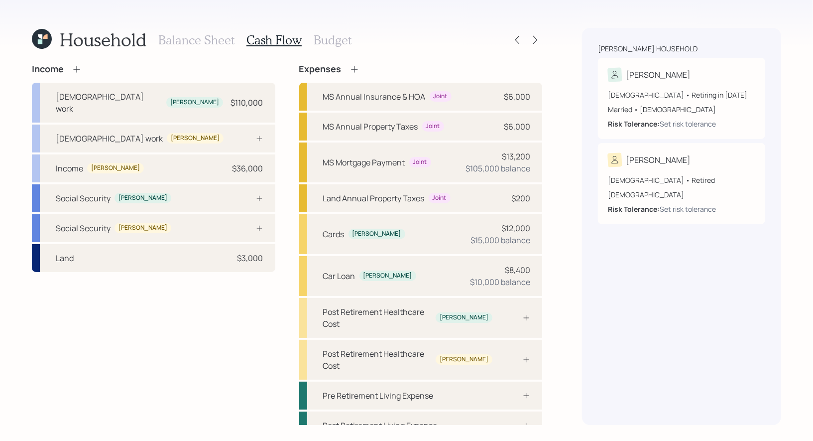
click at [74, 67] on icon at bounding box center [77, 69] width 10 height 10
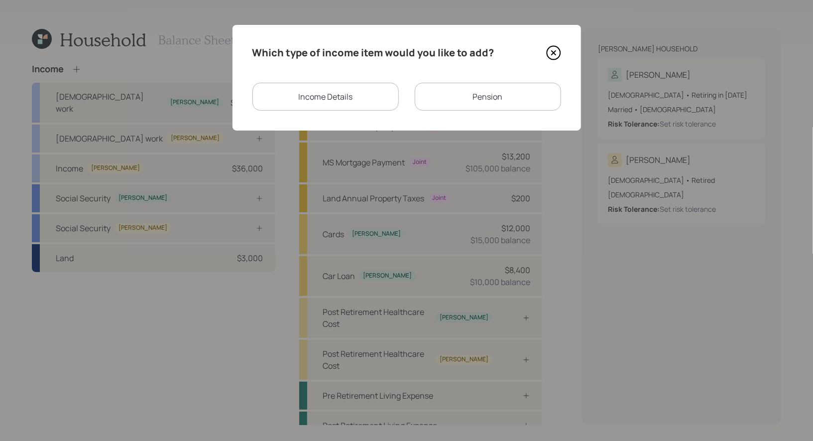
click at [483, 96] on div "Pension" at bounding box center [488, 97] width 146 height 28
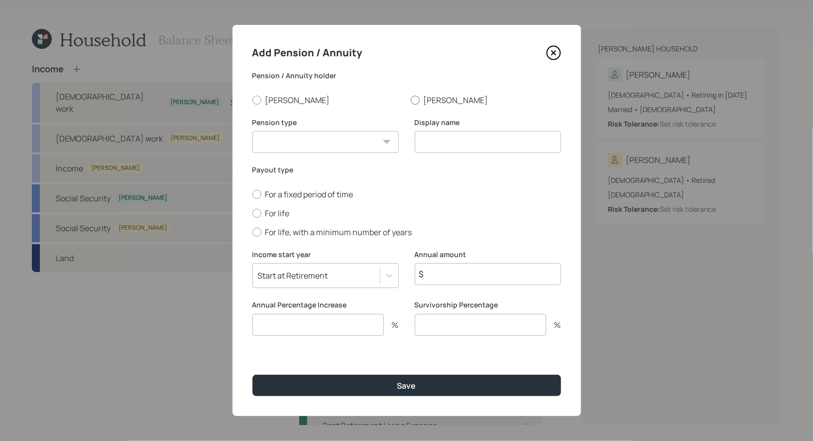
click at [415, 98] on div at bounding box center [415, 100] width 9 height 9
click at [411, 100] on input "[PERSON_NAME]" at bounding box center [410, 100] width 0 height 0
radio input "true"
click at [372, 141] on select "Pension Annuity" at bounding box center [325, 142] width 146 height 22
select select "pension"
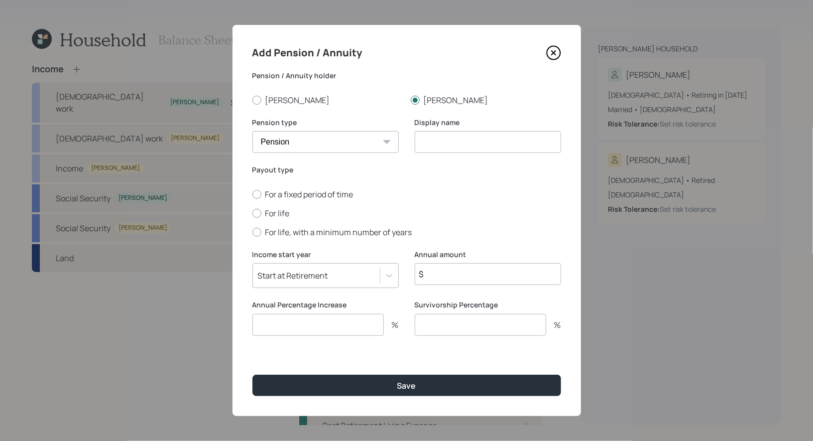
click at [252, 131] on select "Pension Annuity" at bounding box center [325, 142] width 146 height 22
click at [482, 143] on input at bounding box center [488, 142] width 146 height 22
click at [553, 51] on icon at bounding box center [553, 52] width 15 height 15
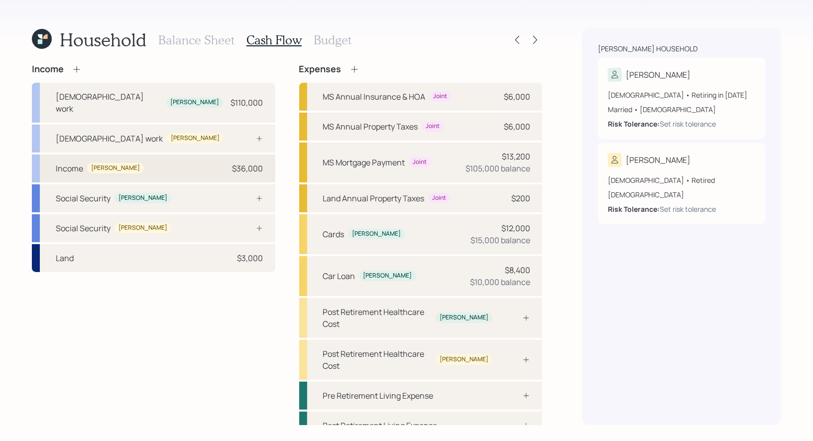
click at [152, 154] on div "Income Theresa $36,000" at bounding box center [154, 168] width 244 height 28
select select "part_time"
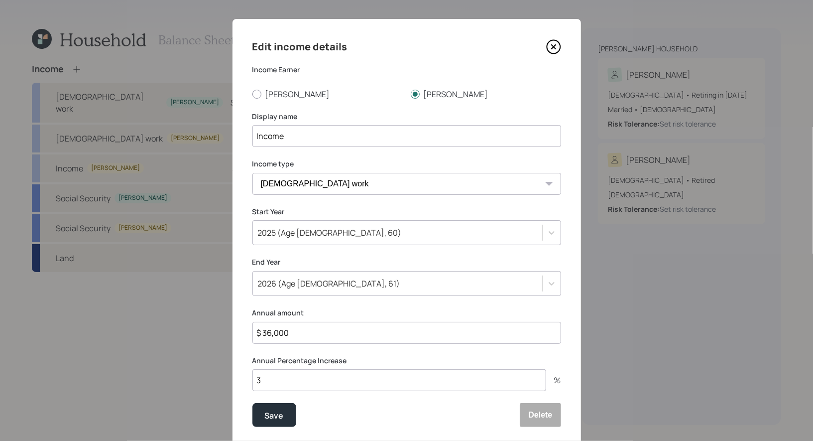
scroll to position [11, 0]
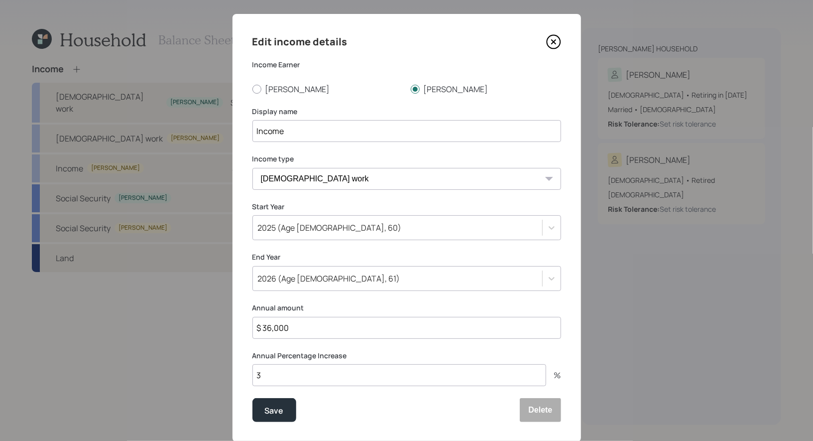
click at [317, 330] on input "$ 36,000" at bounding box center [406, 328] width 309 height 22
click at [306, 328] on input "$ 36,000" at bounding box center [406, 328] width 309 height 22
type input "$ 27,000"
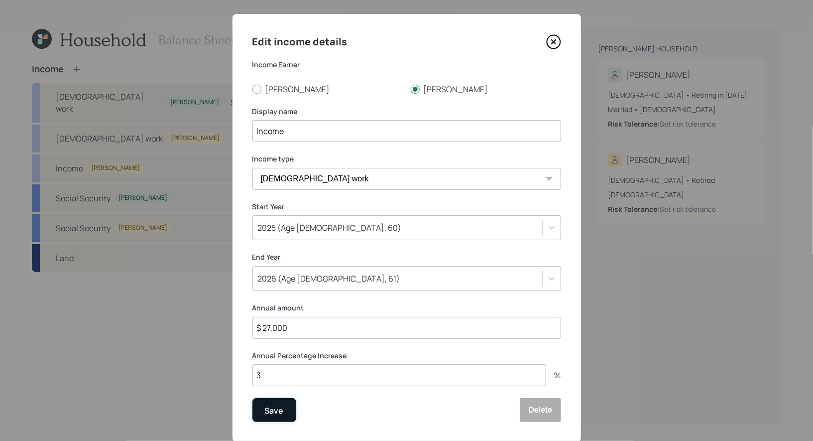
click at [277, 408] on div "Save" at bounding box center [274, 410] width 19 height 13
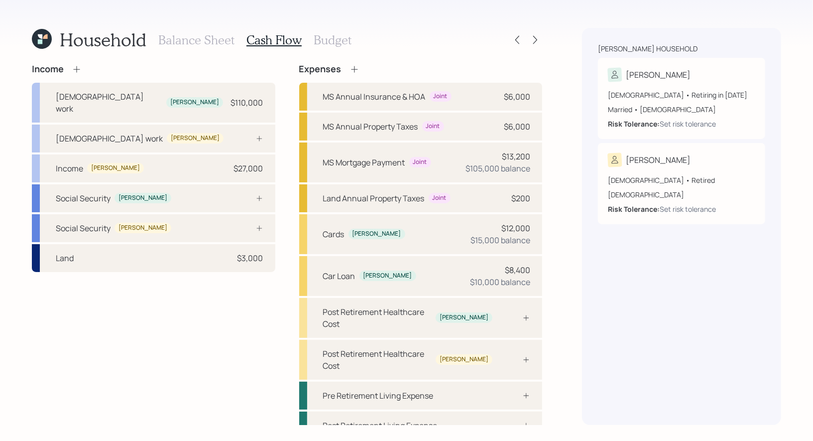
click at [76, 70] on icon at bounding box center [77, 69] width 10 height 10
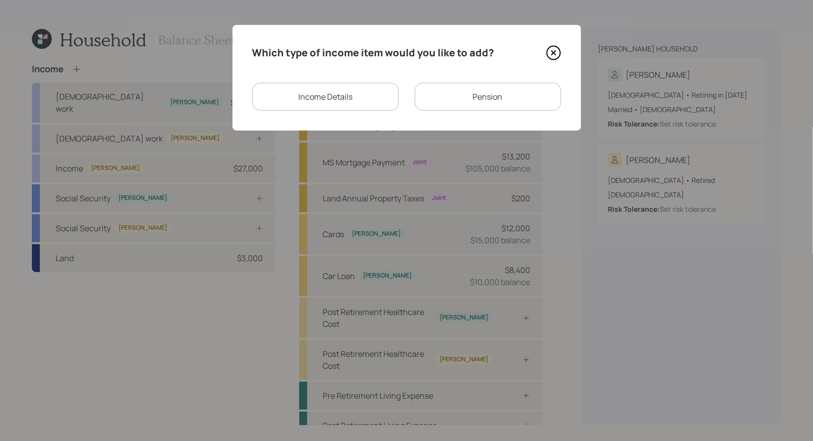
click at [521, 94] on div "Pension" at bounding box center [488, 97] width 146 height 28
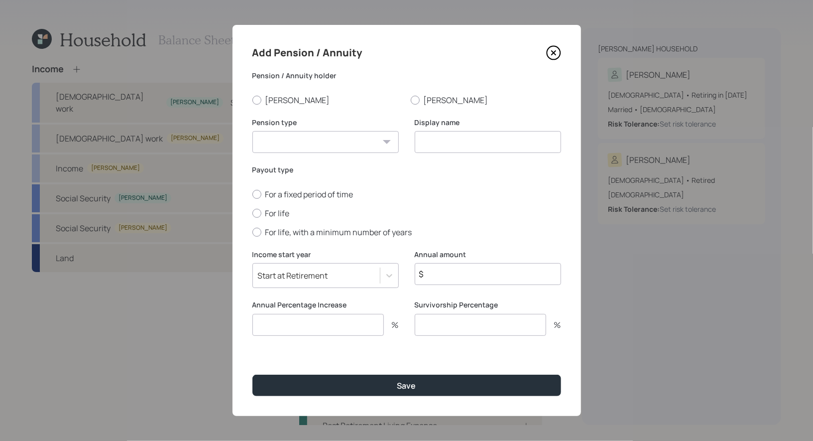
click at [344, 152] on select "Pension Annuity" at bounding box center [325, 142] width 146 height 22
select select "pension"
click at [252, 131] on select "Pension Annuity" at bounding box center [325, 142] width 146 height 22
click at [466, 141] on input at bounding box center [488, 142] width 146 height 22
type input "Pension"
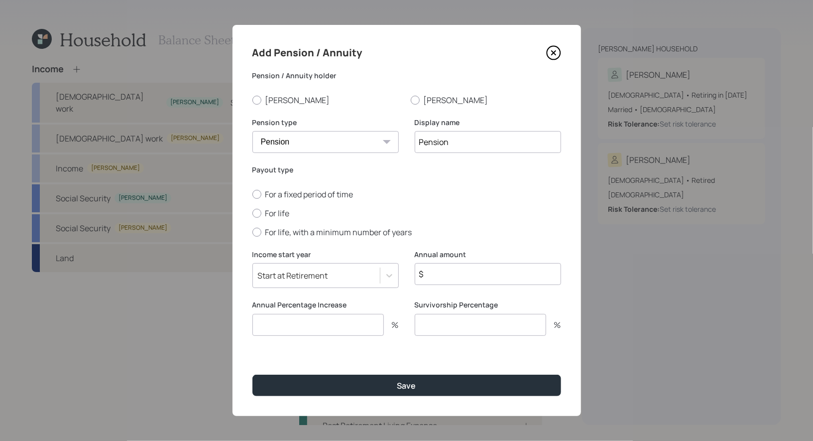
click at [483, 276] on input "$" at bounding box center [488, 274] width 146 height 22
type input "$ 48,000"
click at [254, 214] on div at bounding box center [256, 213] width 9 height 9
click at [252, 213] on input "For life" at bounding box center [252, 213] width 0 height 0
radio input "true"
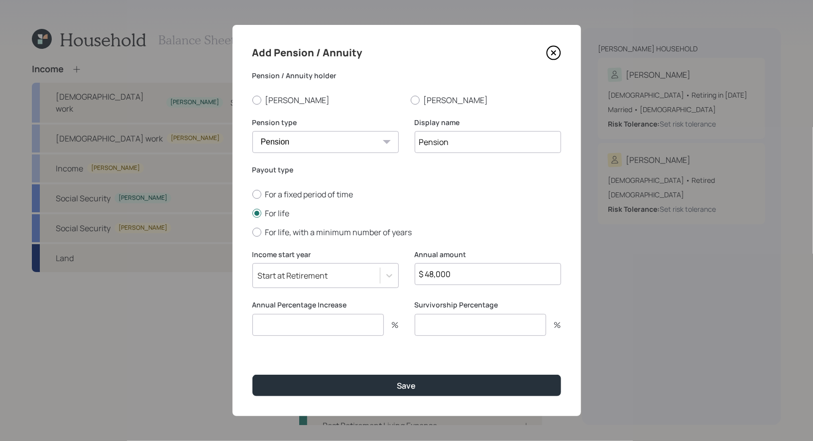
click at [273, 326] on input "number" at bounding box center [317, 325] width 131 height 22
type input "2"
click at [414, 99] on div at bounding box center [415, 100] width 9 height 9
click at [411, 100] on input "[PERSON_NAME]" at bounding box center [410, 100] width 0 height 0
radio input "true"
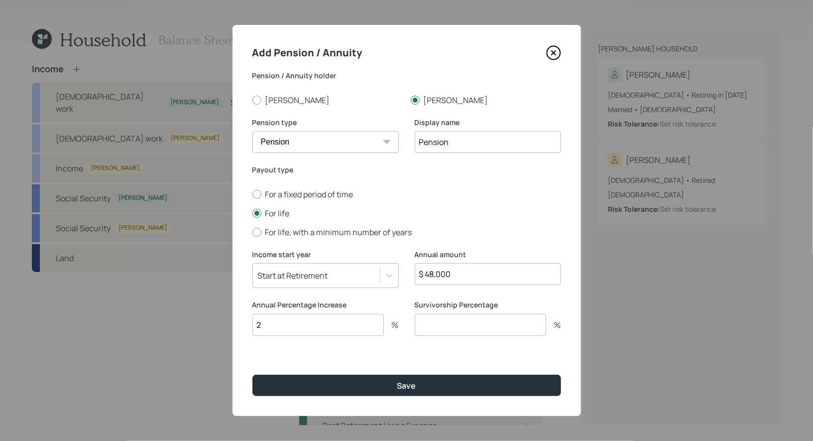
click at [444, 328] on input "number" at bounding box center [480, 325] width 131 height 22
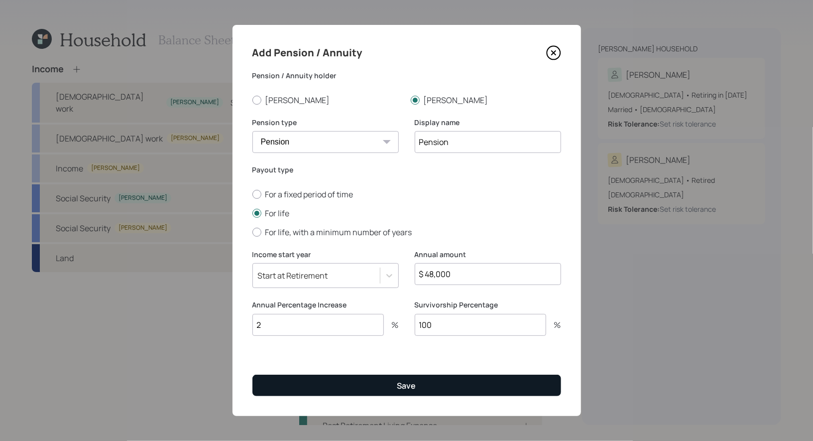
type input "100"
click at [402, 387] on div "Save" at bounding box center [406, 385] width 19 height 11
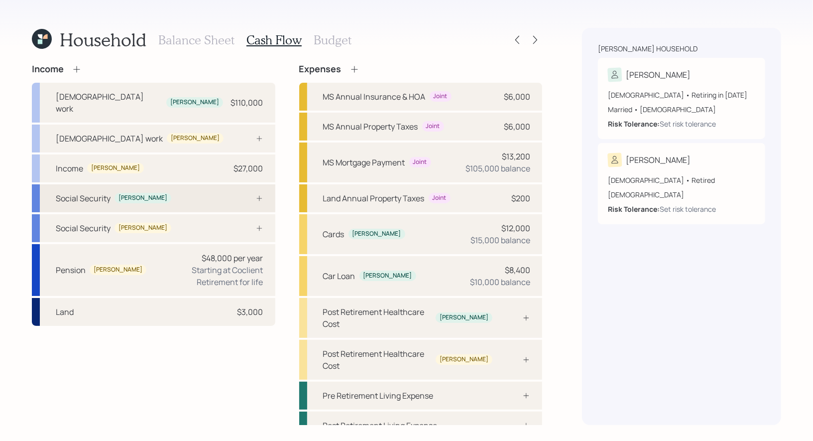
click at [161, 184] on div "Social Security David" at bounding box center [154, 198] width 244 height 28
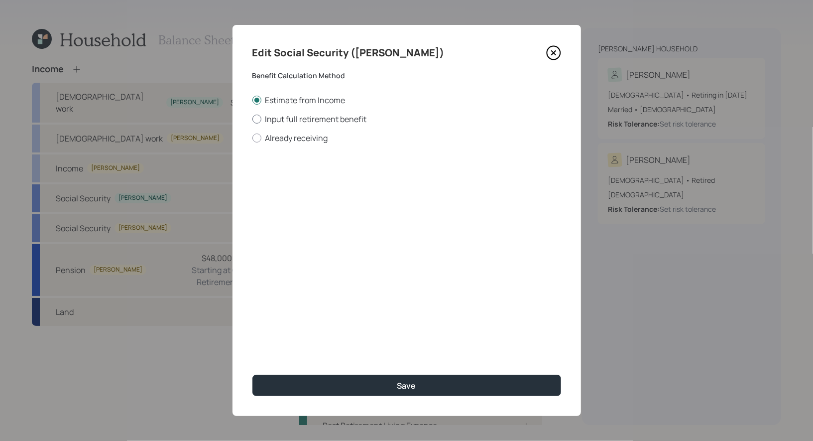
click at [257, 120] on div at bounding box center [256, 119] width 9 height 9
click at [252, 119] on input "Input full retirement benefit" at bounding box center [252, 119] width 0 height 0
radio input "true"
click at [277, 182] on input "$" at bounding box center [406, 180] width 309 height 22
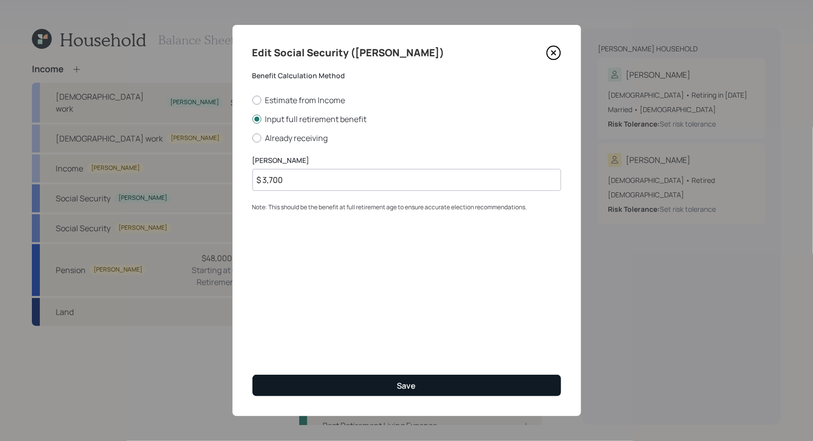
type input "$ 3,700"
click at [346, 385] on button "Save" at bounding box center [406, 384] width 309 height 21
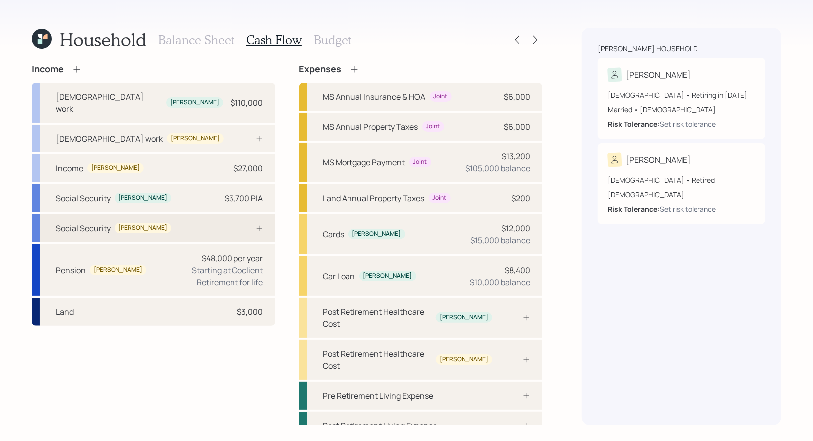
click at [197, 215] on div "Social Security Theresa" at bounding box center [154, 228] width 244 height 28
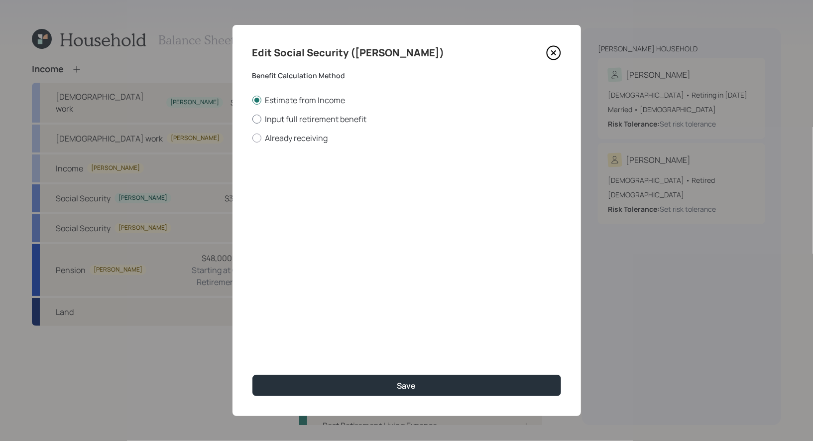
click at [257, 116] on div at bounding box center [256, 119] width 9 height 9
click at [252, 119] on input "Input full retirement benefit" at bounding box center [252, 119] width 0 height 0
radio input "true"
click at [278, 179] on input "$" at bounding box center [406, 180] width 309 height 22
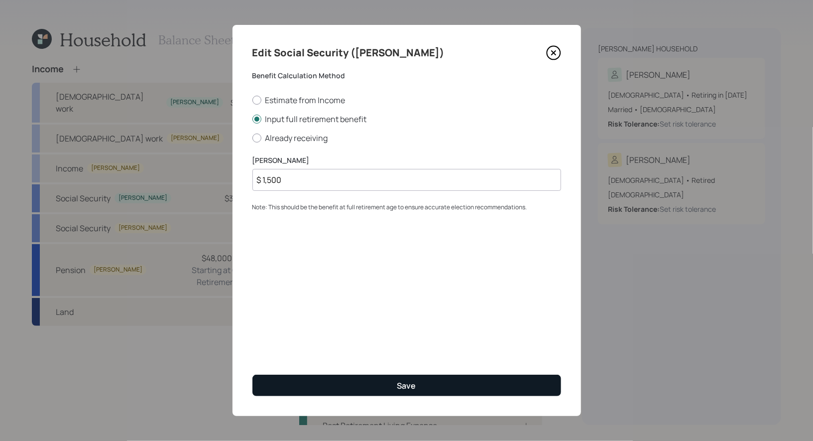
type input "$ 1,500"
click at [356, 383] on button "Save" at bounding box center [406, 384] width 309 height 21
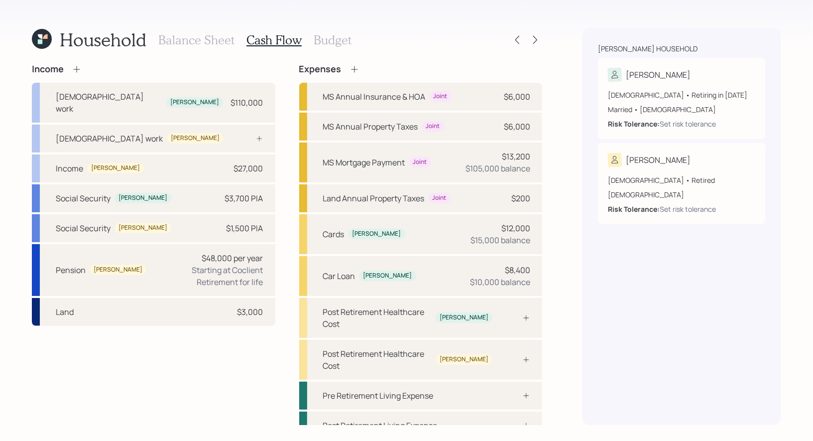
click at [328, 40] on h3 "Budget" at bounding box center [333, 40] width 38 height 14
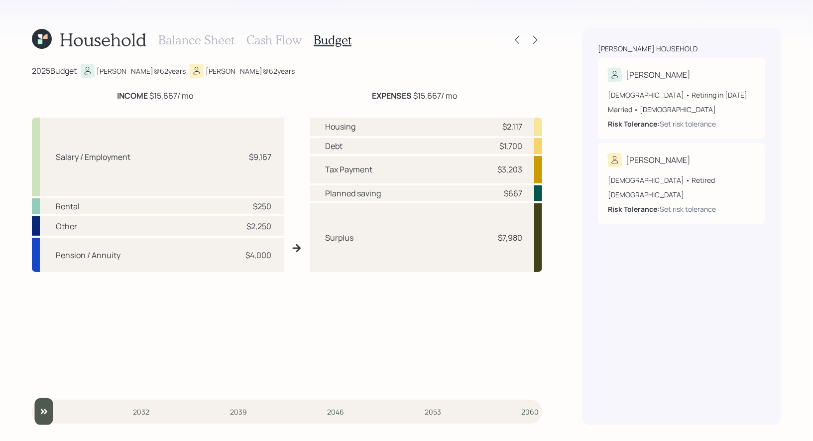
click at [519, 247] on div "Surplus $7,980" at bounding box center [426, 237] width 233 height 69
drag, startPoint x: 527, startPoint y: 238, endPoint x: 500, endPoint y: 239, distance: 26.4
click at [500, 239] on div "Surplus $7,980" at bounding box center [426, 237] width 233 height 69
click at [277, 42] on h3 "Cash Flow" at bounding box center [274, 40] width 55 height 14
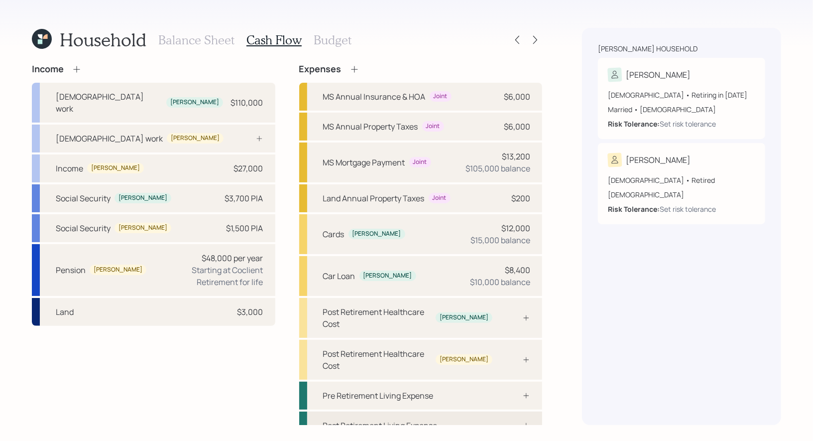
click at [395, 419] on div "Post Retirement Living Expense" at bounding box center [380, 425] width 115 height 12
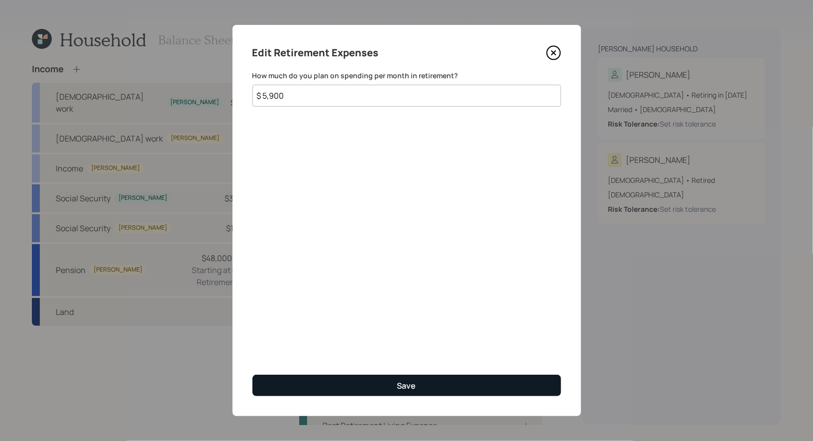
type input "$ 5,900"
click at [358, 386] on button "Save" at bounding box center [406, 384] width 309 height 21
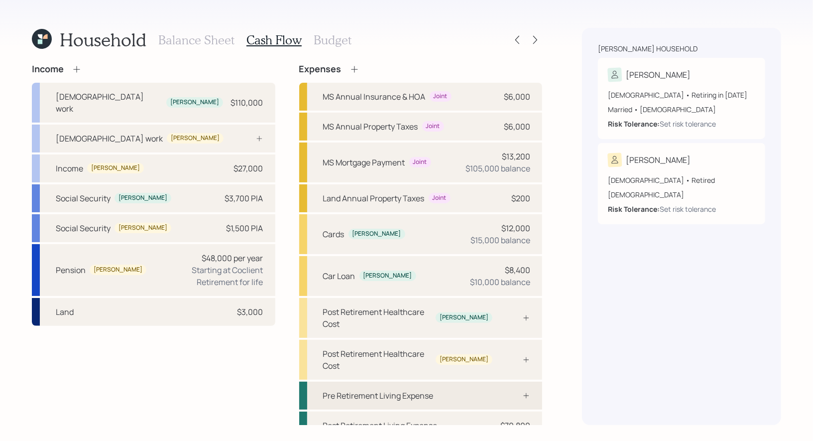
click at [382, 389] on div "Pre Retirement Living Expense" at bounding box center [378, 395] width 111 height 12
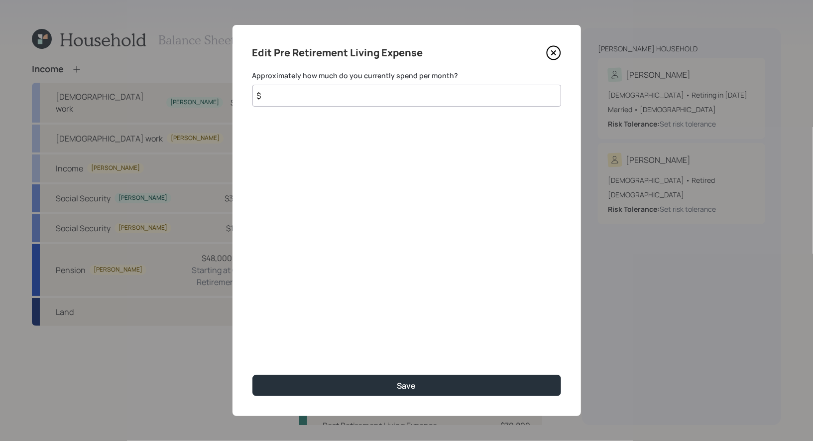
click at [322, 99] on input "$" at bounding box center [406, 96] width 309 height 22
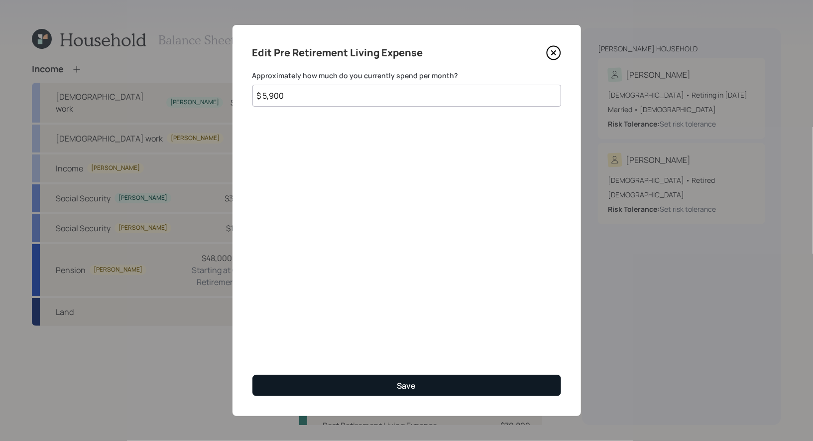
type input "$ 5,900"
click at [376, 384] on button "Save" at bounding box center [406, 384] width 309 height 21
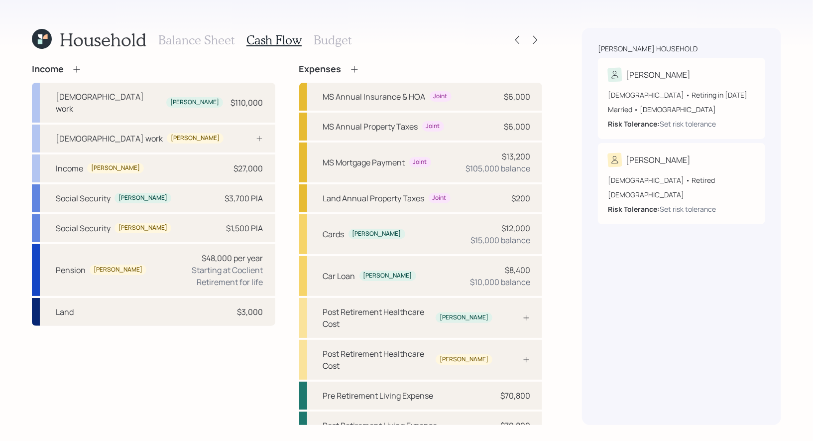
click at [320, 36] on h3 "Budget" at bounding box center [333, 40] width 38 height 14
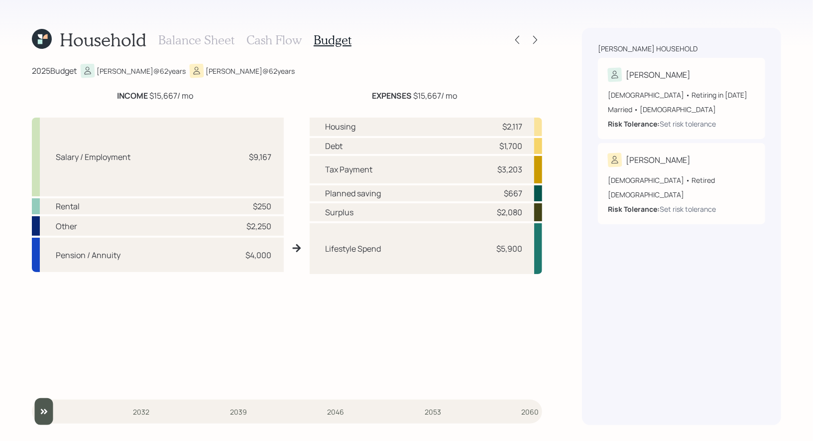
click at [205, 43] on h3 "Balance Sheet" at bounding box center [196, 40] width 76 height 14
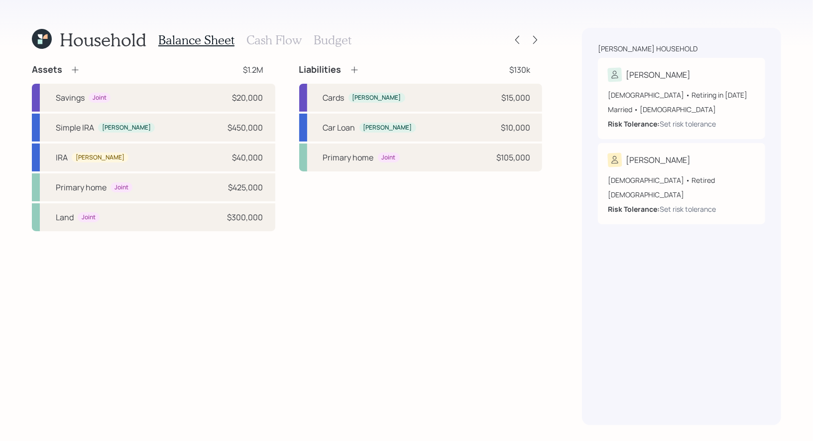
click at [74, 67] on icon at bounding box center [75, 70] width 10 height 10
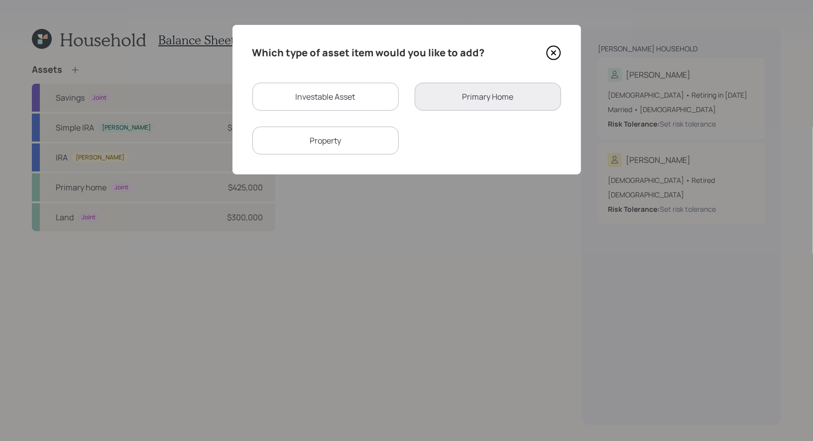
click at [310, 100] on div "Investable Asset" at bounding box center [325, 97] width 146 height 28
select select "taxable"
select select "balanced"
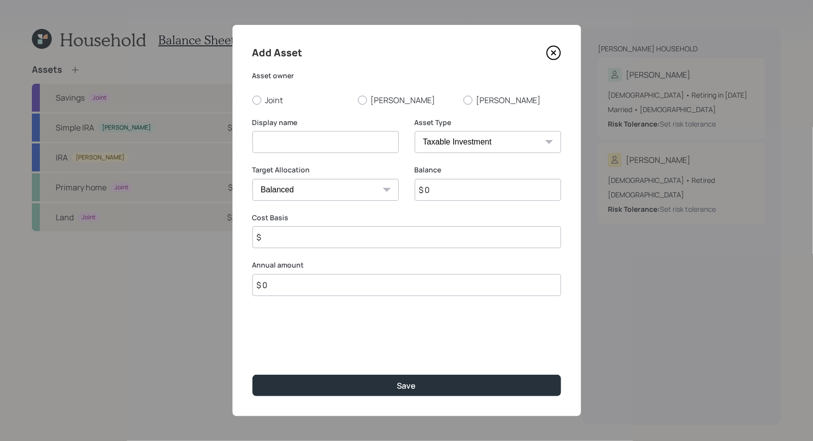
click at [283, 141] on input at bounding box center [325, 142] width 146 height 22
type input "Savings"
click at [256, 98] on div at bounding box center [256, 100] width 9 height 9
click at [252, 100] on input "Joint" at bounding box center [252, 100] width 0 height 0
radio input "true"
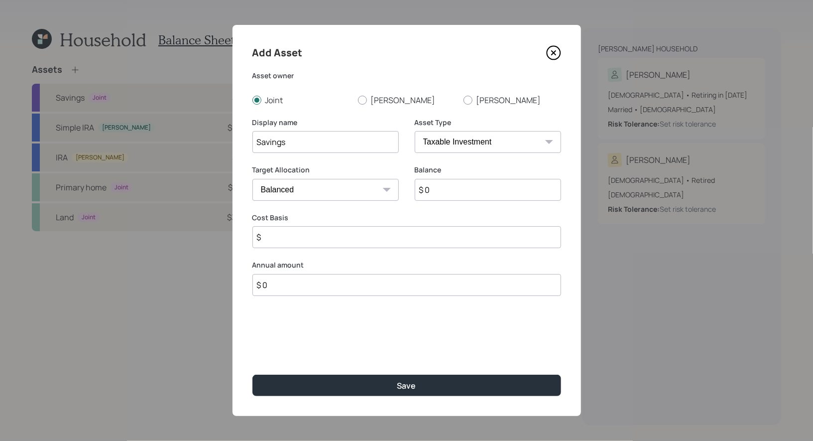
click at [455, 188] on input "$ 0" at bounding box center [488, 190] width 146 height 22
type input "$ 1"
click at [304, 241] on input "$" at bounding box center [406, 237] width 309 height 22
type input "$ 1"
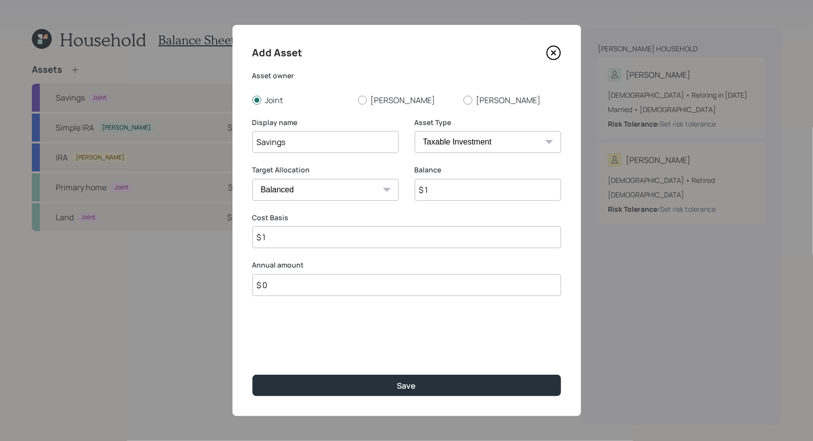
click at [317, 188] on select "Cash Conservative Balanced Aggressive" at bounding box center [325, 190] width 146 height 22
select select "uninvested"
click at [252, 179] on select "Cash Conservative Balanced Aggressive" at bounding box center [325, 190] width 146 height 22
click at [272, 281] on input "$ 0" at bounding box center [406, 285] width 309 height 22
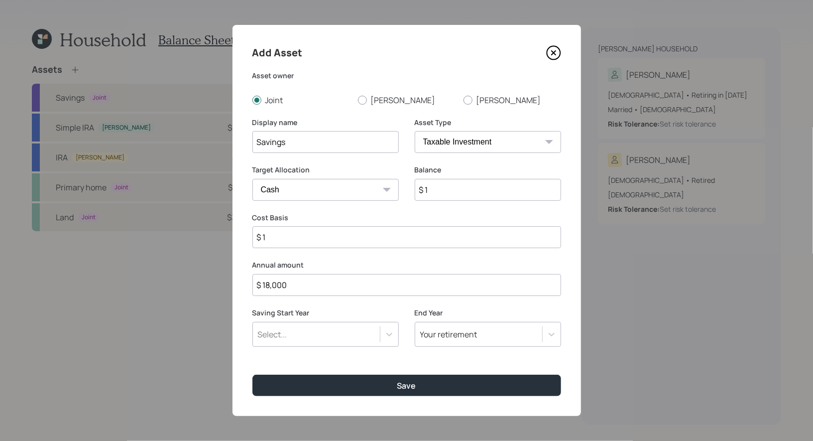
type input "$ 18,000"
click at [266, 335] on div "Select..." at bounding box center [272, 334] width 29 height 11
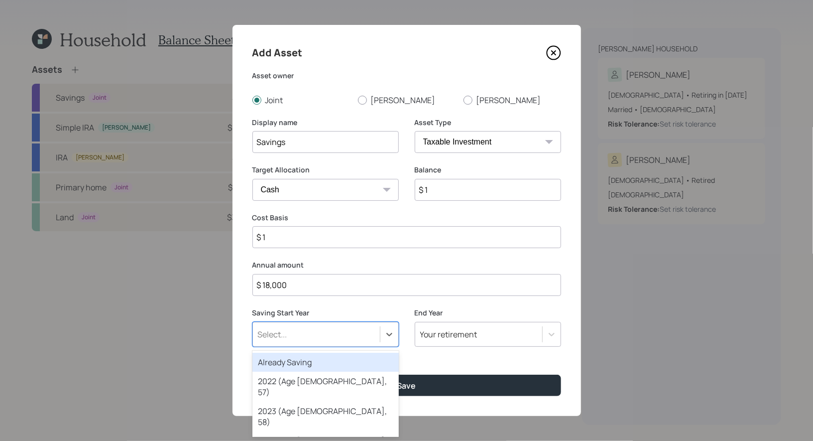
click at [271, 360] on div "Already Saving" at bounding box center [325, 362] width 146 height 19
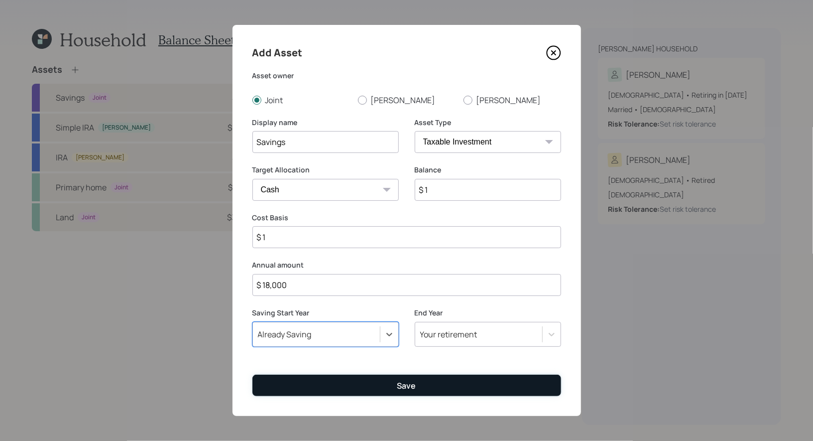
click at [399, 383] on div "Save" at bounding box center [406, 385] width 19 height 11
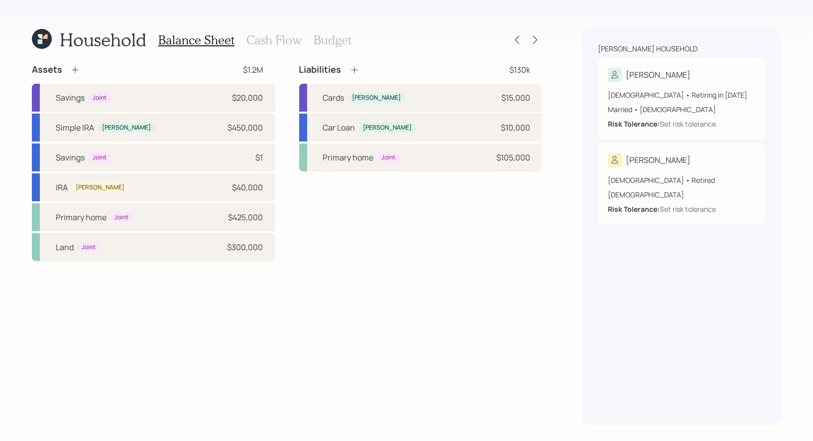
click at [279, 42] on h3 "Cash Flow" at bounding box center [274, 40] width 55 height 14
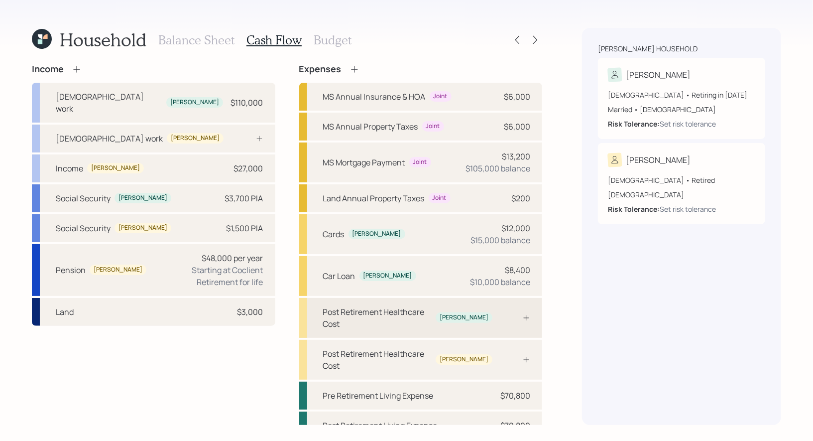
click at [432, 309] on div "Post Retirement Healthcare Cost" at bounding box center [377, 318] width 109 height 24
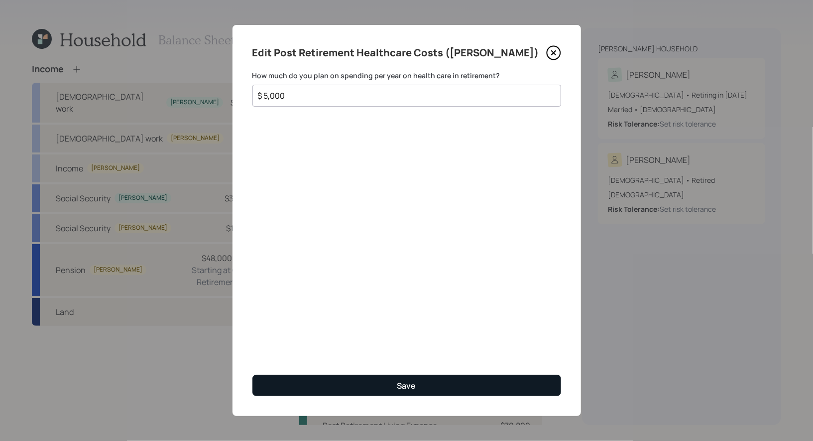
type input "$ 5,000"
click at [349, 378] on button "Save" at bounding box center [406, 384] width 309 height 21
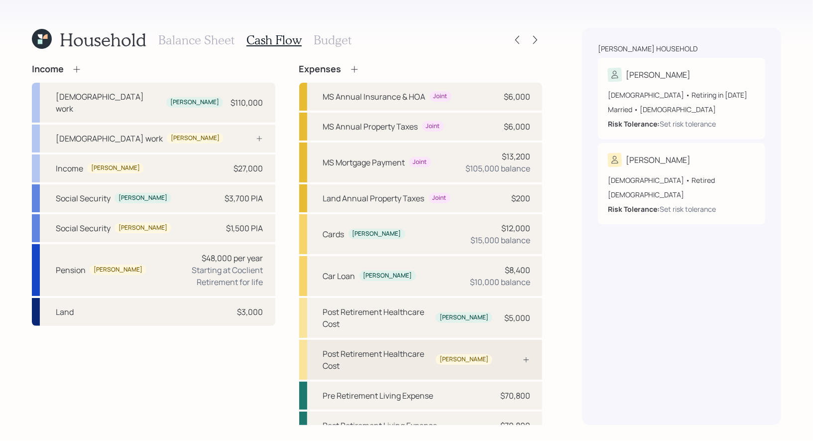
click at [403, 340] on div "Post Retirement Healthcare Cost Theresa" at bounding box center [421, 360] width 244 height 40
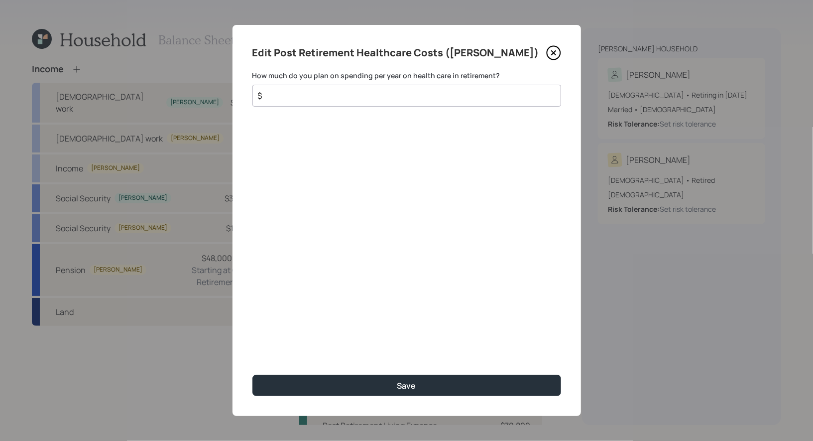
click at [350, 100] on input "$" at bounding box center [403, 96] width 292 height 12
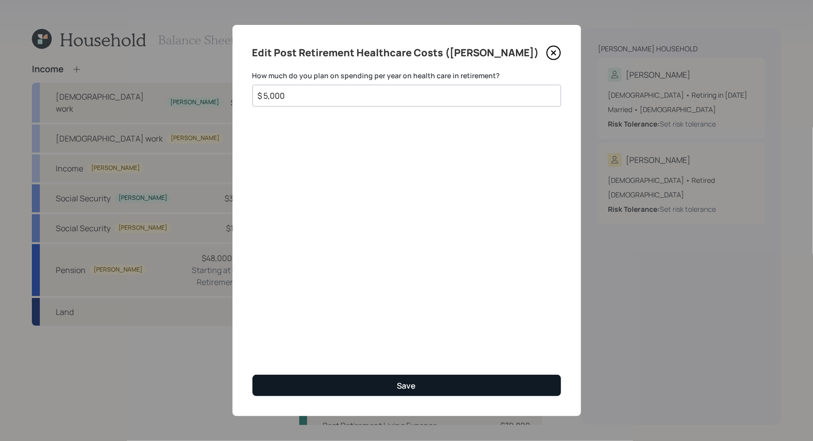
type input "$ 5,000"
click at [359, 384] on button "Save" at bounding box center [406, 384] width 309 height 21
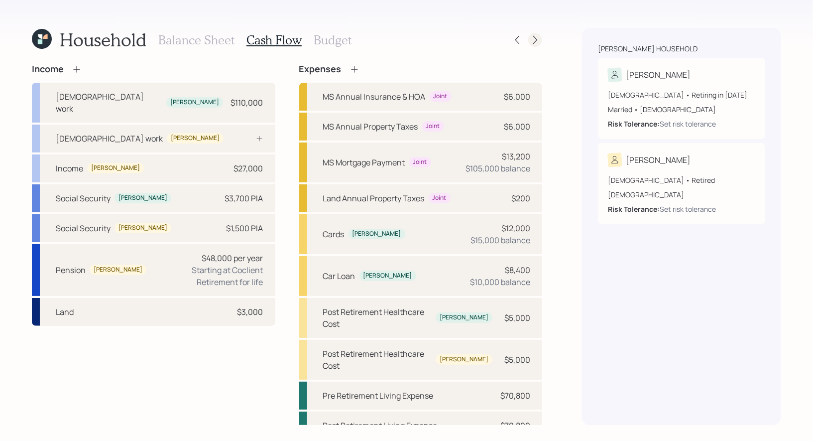
click at [536, 36] on icon at bounding box center [535, 40] width 10 height 10
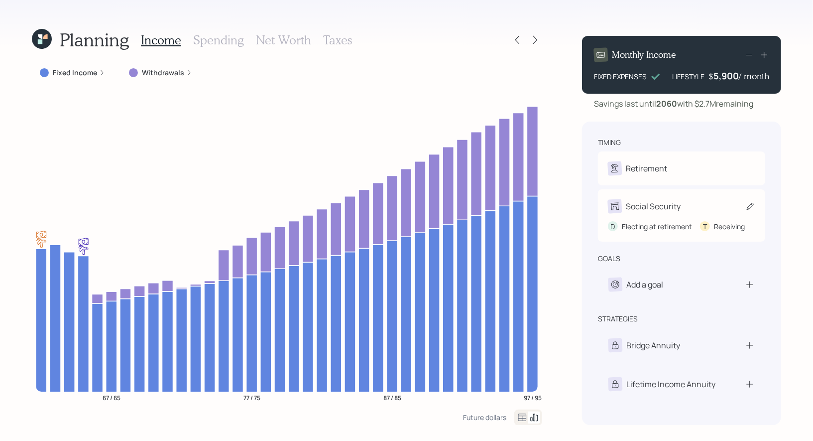
click at [749, 205] on icon at bounding box center [750, 206] width 10 height 10
select select "12"
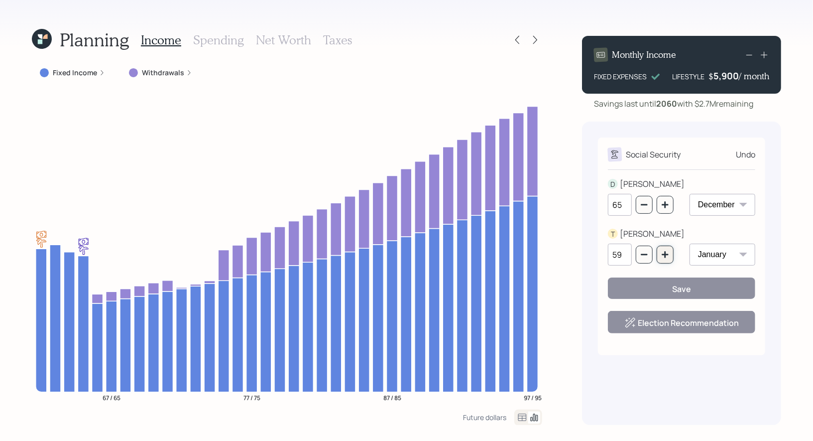
click at [664, 256] on icon "button" at bounding box center [665, 254] width 8 height 8
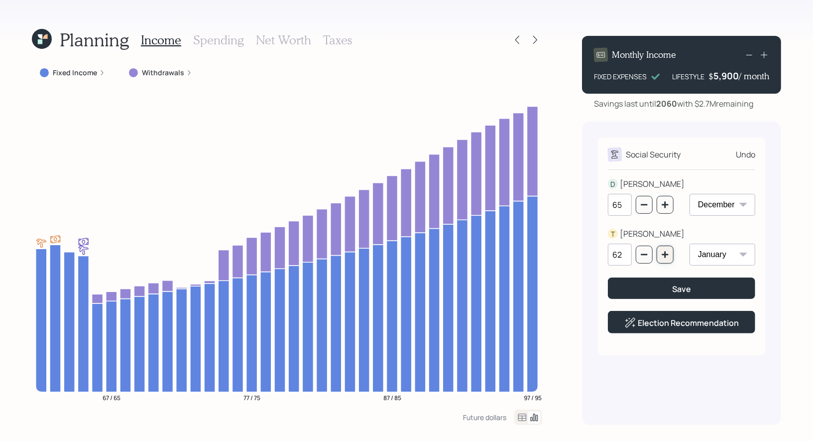
click at [664, 256] on icon "button" at bounding box center [665, 254] width 8 height 8
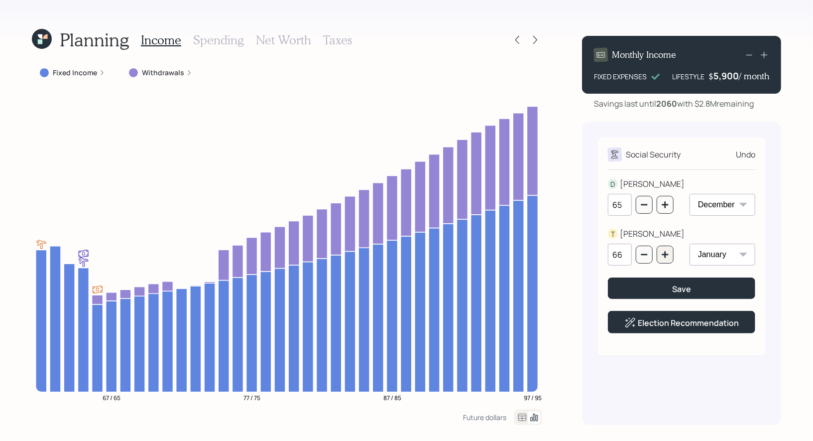
type input "67"
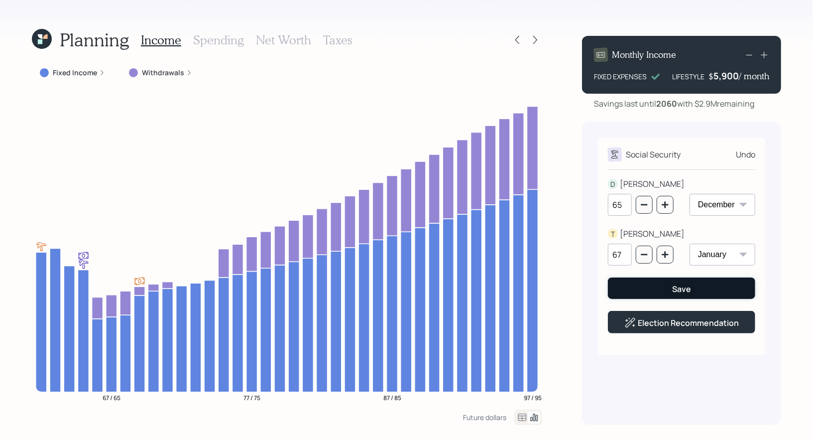
click at [662, 289] on button "Save" at bounding box center [681, 287] width 147 height 21
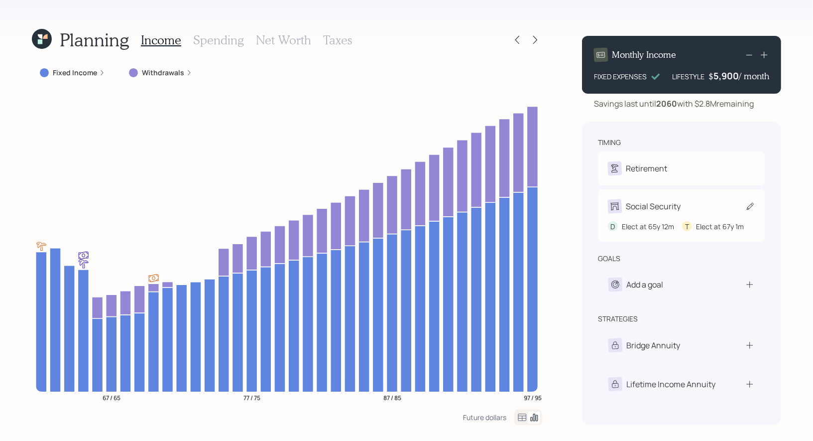
click at [750, 202] on icon at bounding box center [750, 206] width 10 height 10
select select "12"
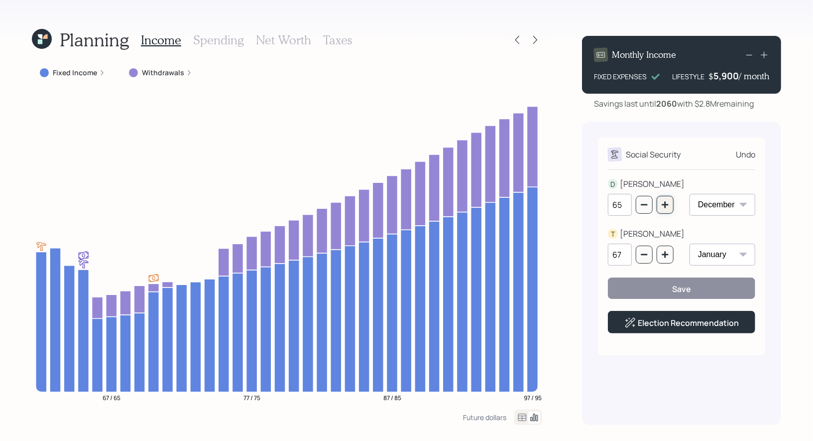
click at [666, 206] on icon "button" at bounding box center [665, 205] width 8 height 8
type input "67"
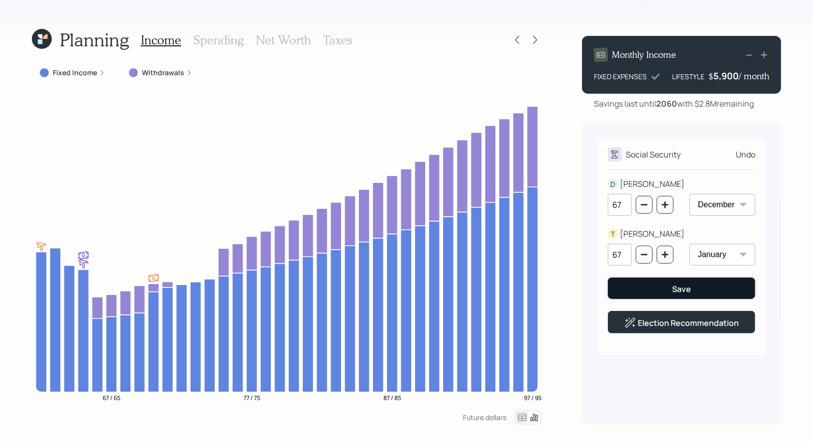
click at [656, 288] on button "Save" at bounding box center [681, 287] width 147 height 21
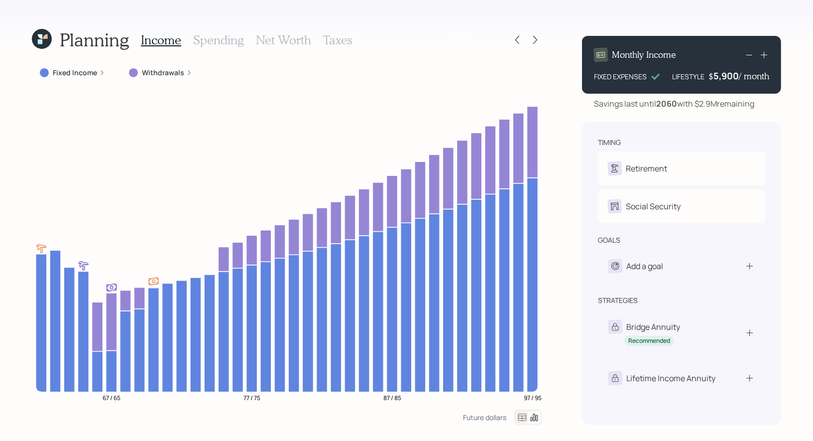
click at [221, 39] on h3 "Spending" at bounding box center [218, 40] width 51 height 14
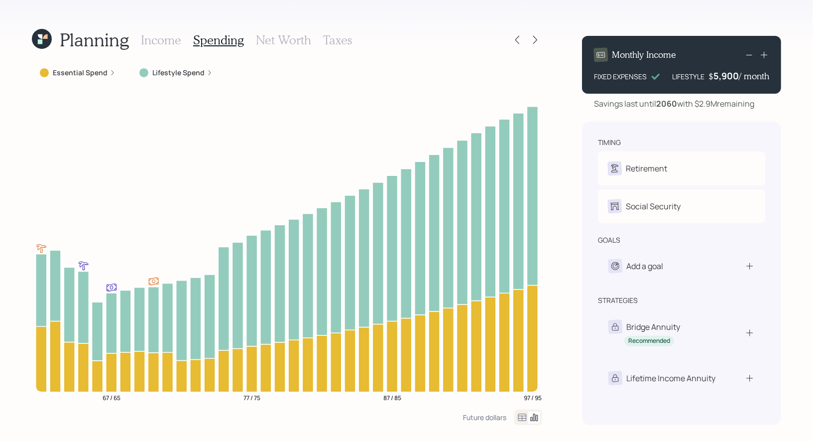
click at [521, 417] on icon at bounding box center [522, 417] width 12 height 12
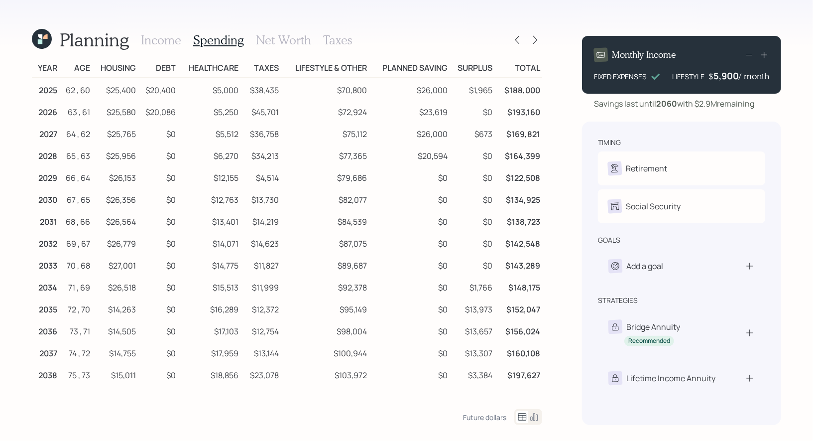
scroll to position [13, 0]
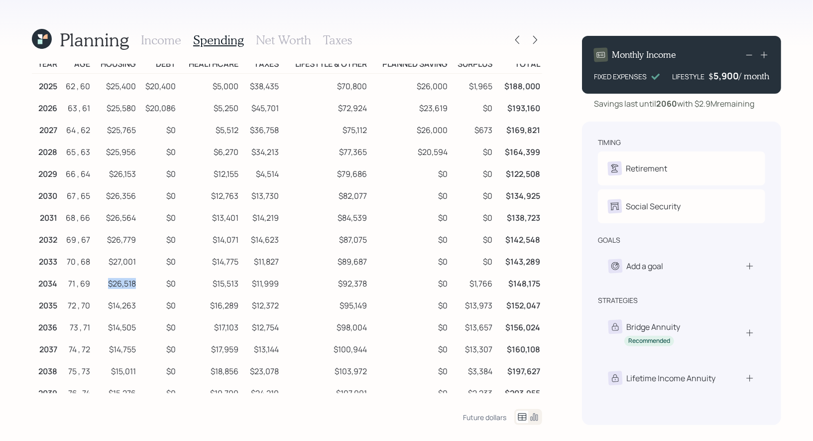
drag, startPoint x: 136, startPoint y: 284, endPoint x: 109, endPoint y: 284, distance: 27.4
click at [109, 284] on td "$26,518" at bounding box center [115, 282] width 46 height 22
click at [265, 40] on h3 "Net Worth" at bounding box center [283, 40] width 55 height 14
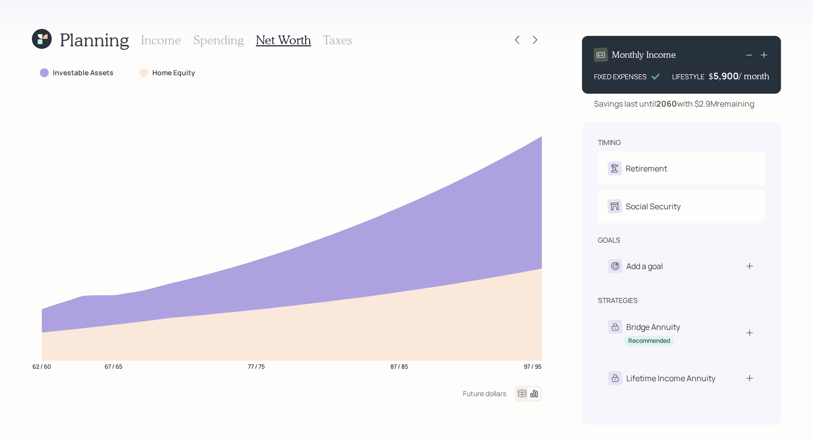
click at [330, 37] on h3 "Taxes" at bounding box center [337, 40] width 29 height 14
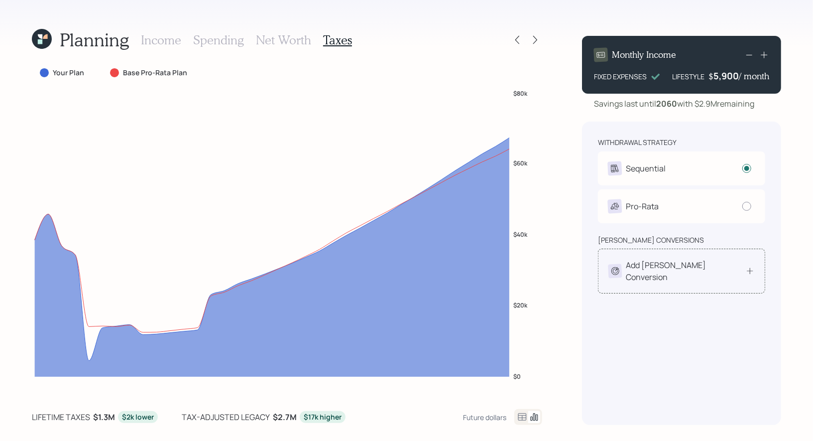
click at [710, 268] on div "Add Roth Conversion" at bounding box center [682, 271] width 146 height 24
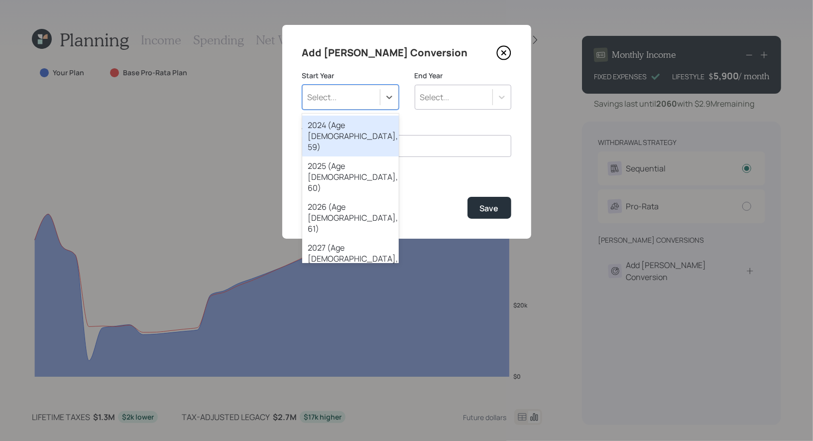
click at [347, 92] on div "Select..." at bounding box center [341, 97] width 77 height 17
click at [322, 361] on div "2030 (Age 67, 65)" at bounding box center [350, 381] width 97 height 41
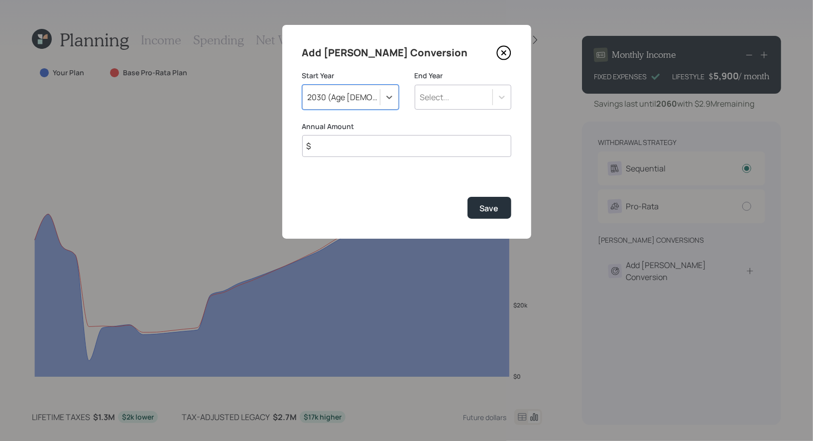
click at [361, 96] on div "2030 (Age 67, 65)" at bounding box center [344, 97] width 73 height 11
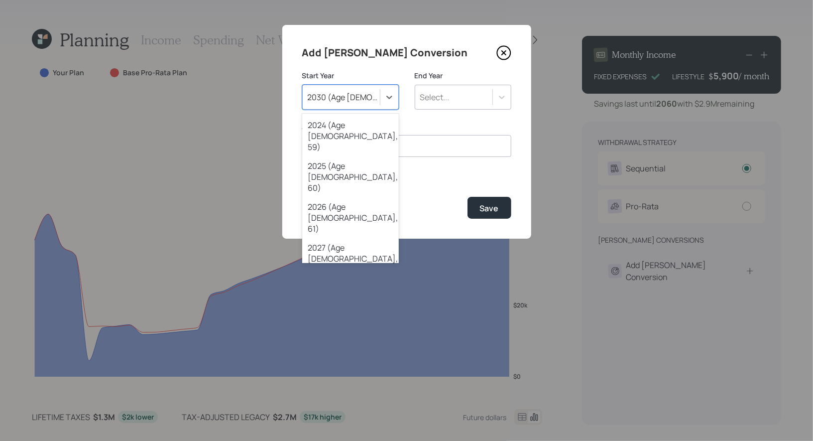
click at [339, 320] on div "2029 (Age 66, 64)" at bounding box center [350, 340] width 97 height 41
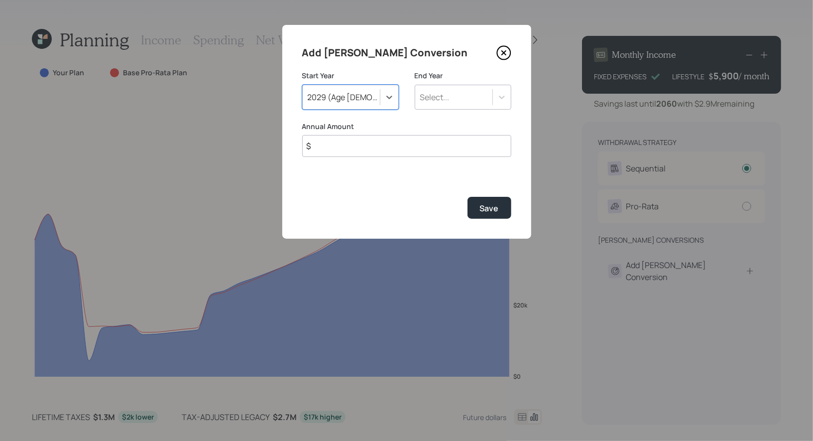
click at [438, 100] on div "Select..." at bounding box center [434, 97] width 29 height 11
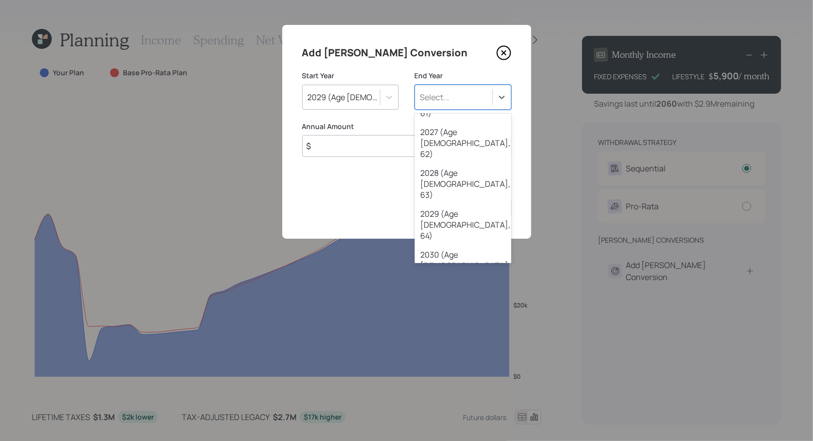
scroll to position [117, 0]
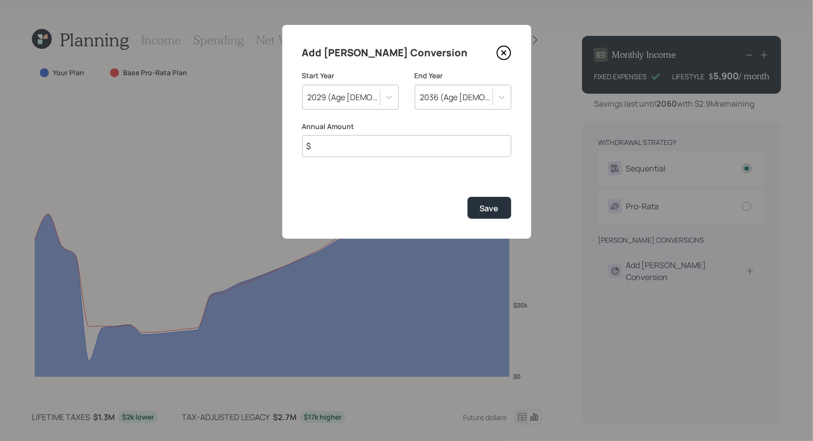
click at [368, 147] on input "$" at bounding box center [406, 146] width 209 height 22
type input "$ 30,000"
click at [490, 207] on div "Save" at bounding box center [489, 208] width 19 height 11
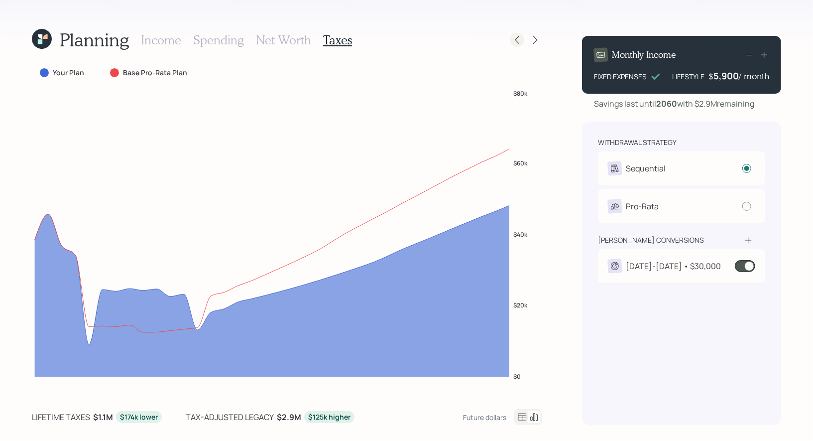
click at [518, 42] on icon at bounding box center [517, 40] width 10 height 10
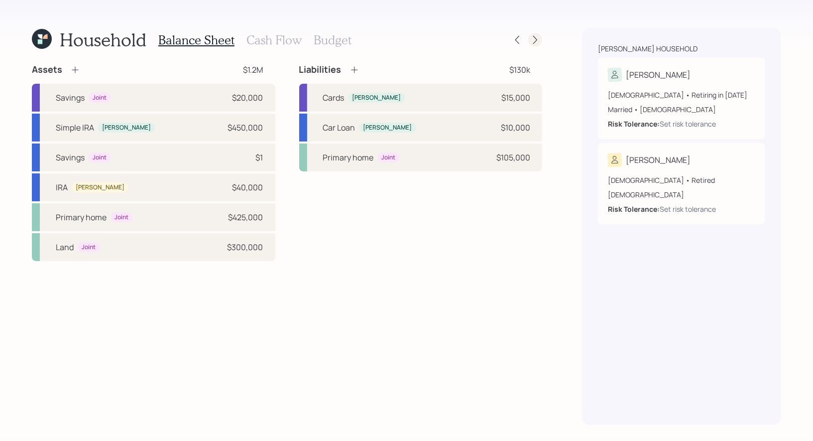
click at [532, 41] on icon at bounding box center [535, 40] width 10 height 10
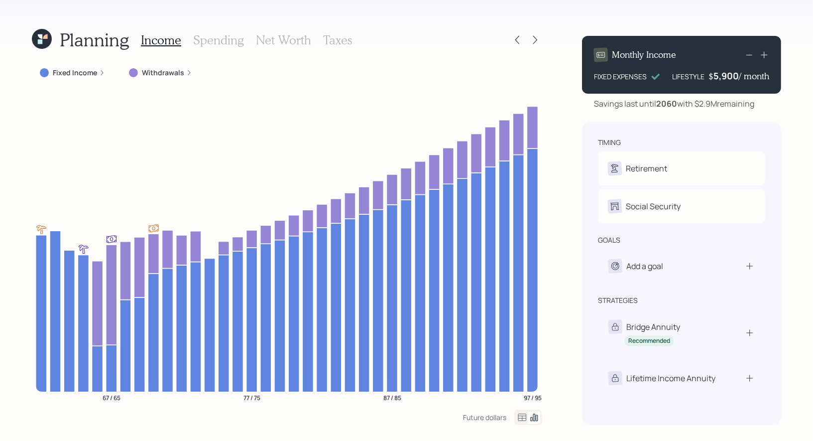
click at [45, 39] on icon at bounding box center [42, 39] width 20 height 20
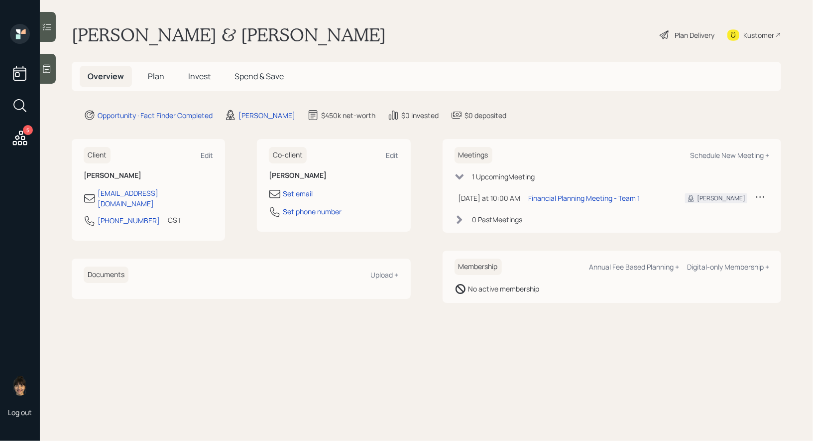
click at [157, 75] on span "Plan" at bounding box center [156, 76] width 16 height 11
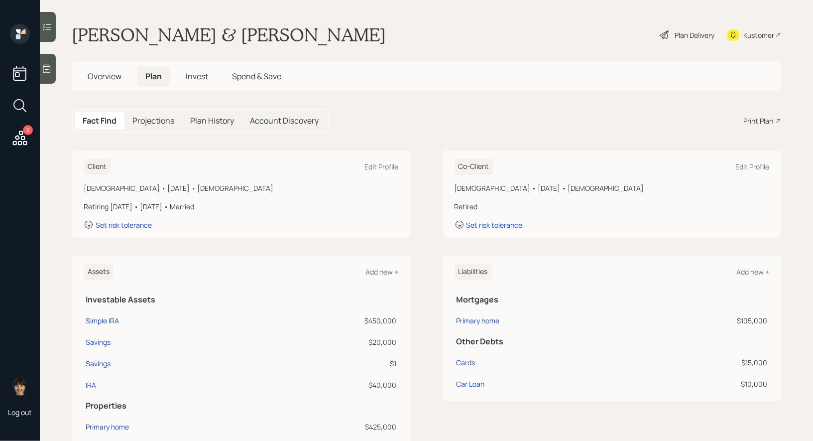
click at [767, 120] on div "Print Plan" at bounding box center [758, 121] width 30 height 10
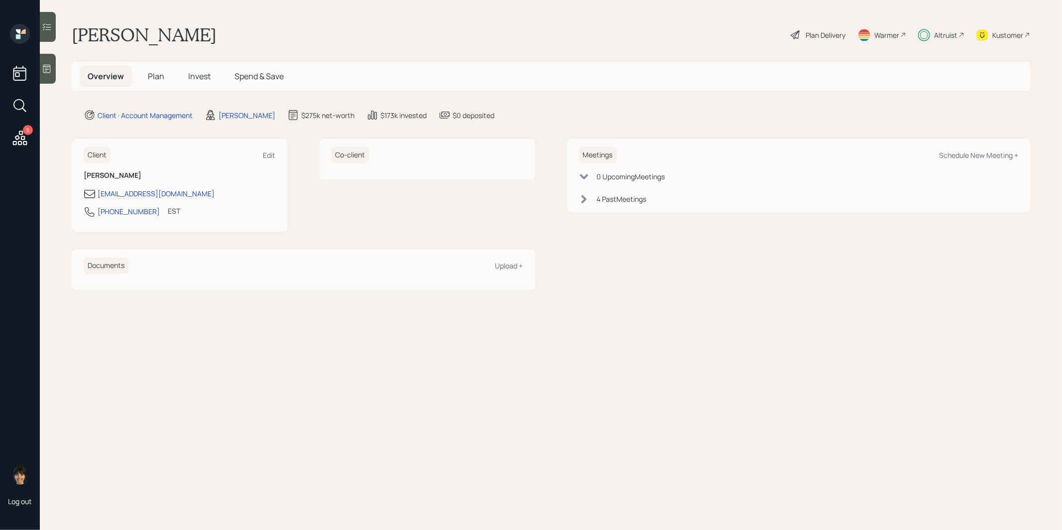
click at [154, 76] on span "Plan" at bounding box center [156, 76] width 16 height 11
